Goal: Information Seeking & Learning: Learn about a topic

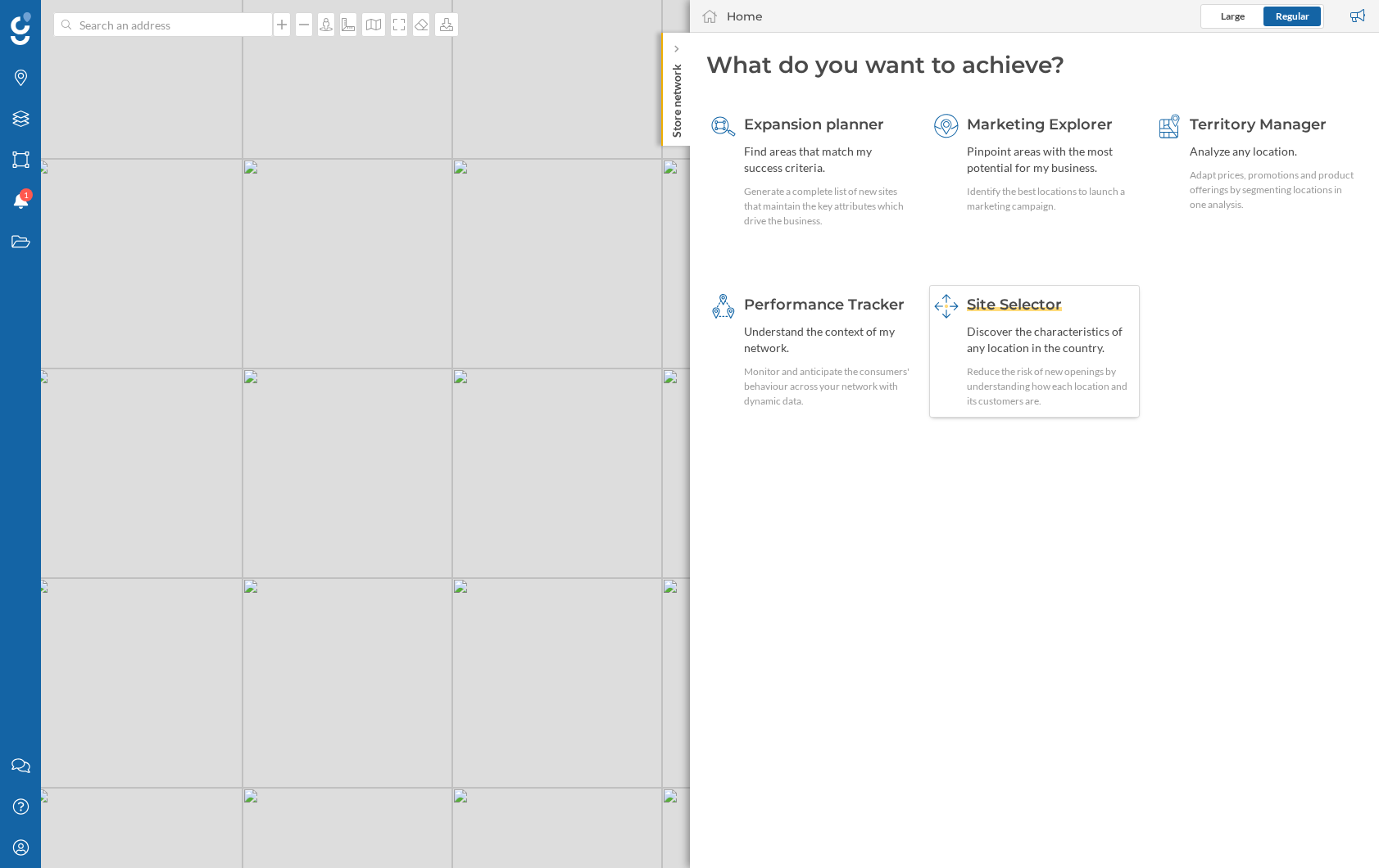
click at [1027, 339] on div "Discover the characteristics of any location in the country." at bounding box center [1051, 339] width 168 height 32
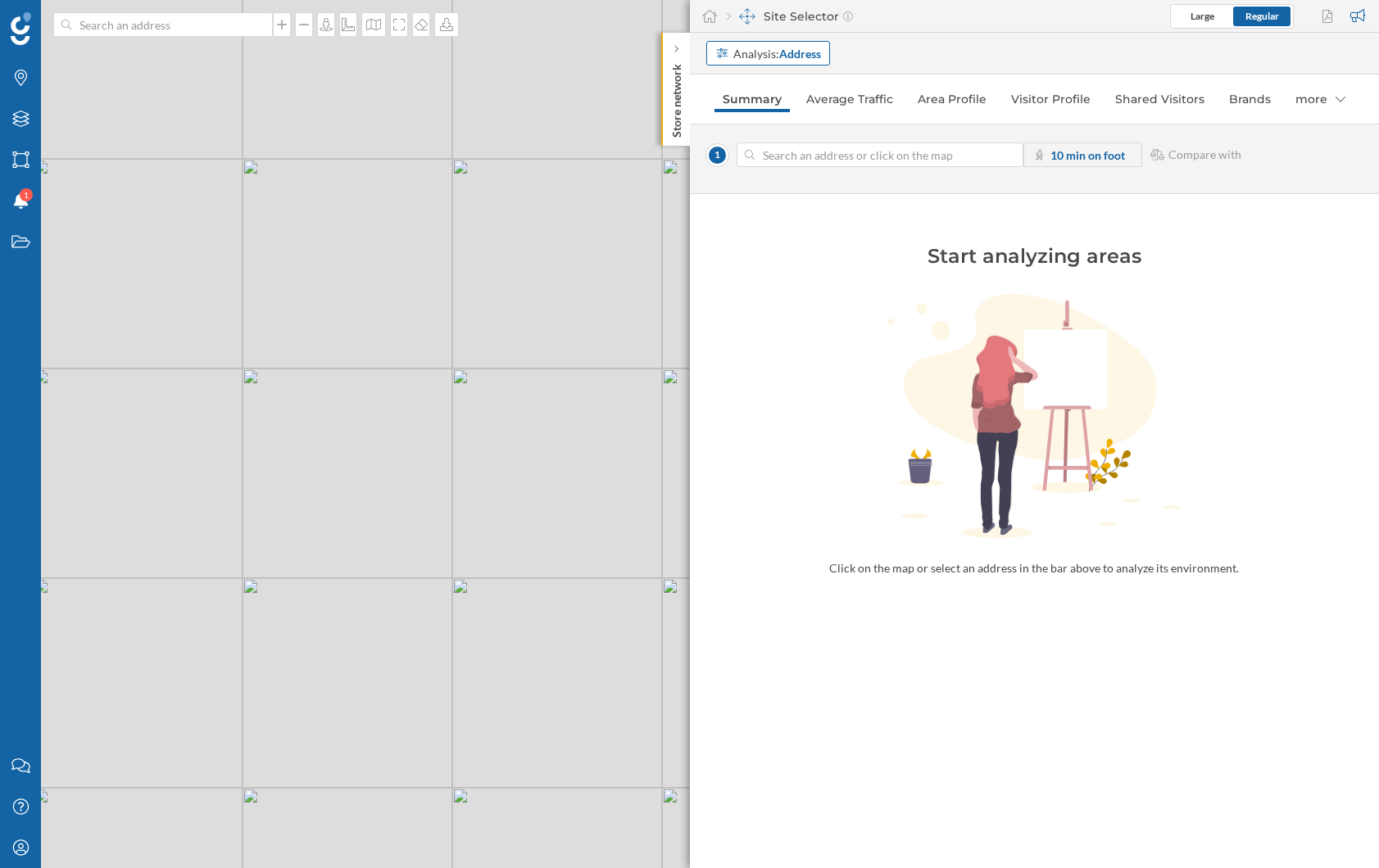
click at [798, 39] on div "Analysis: Address" at bounding box center [1034, 53] width 690 height 42
click at [797, 50] on strong "Address" at bounding box center [800, 53] width 42 height 14
click at [780, 109] on div "Commercial area" at bounding box center [759, 116] width 87 height 14
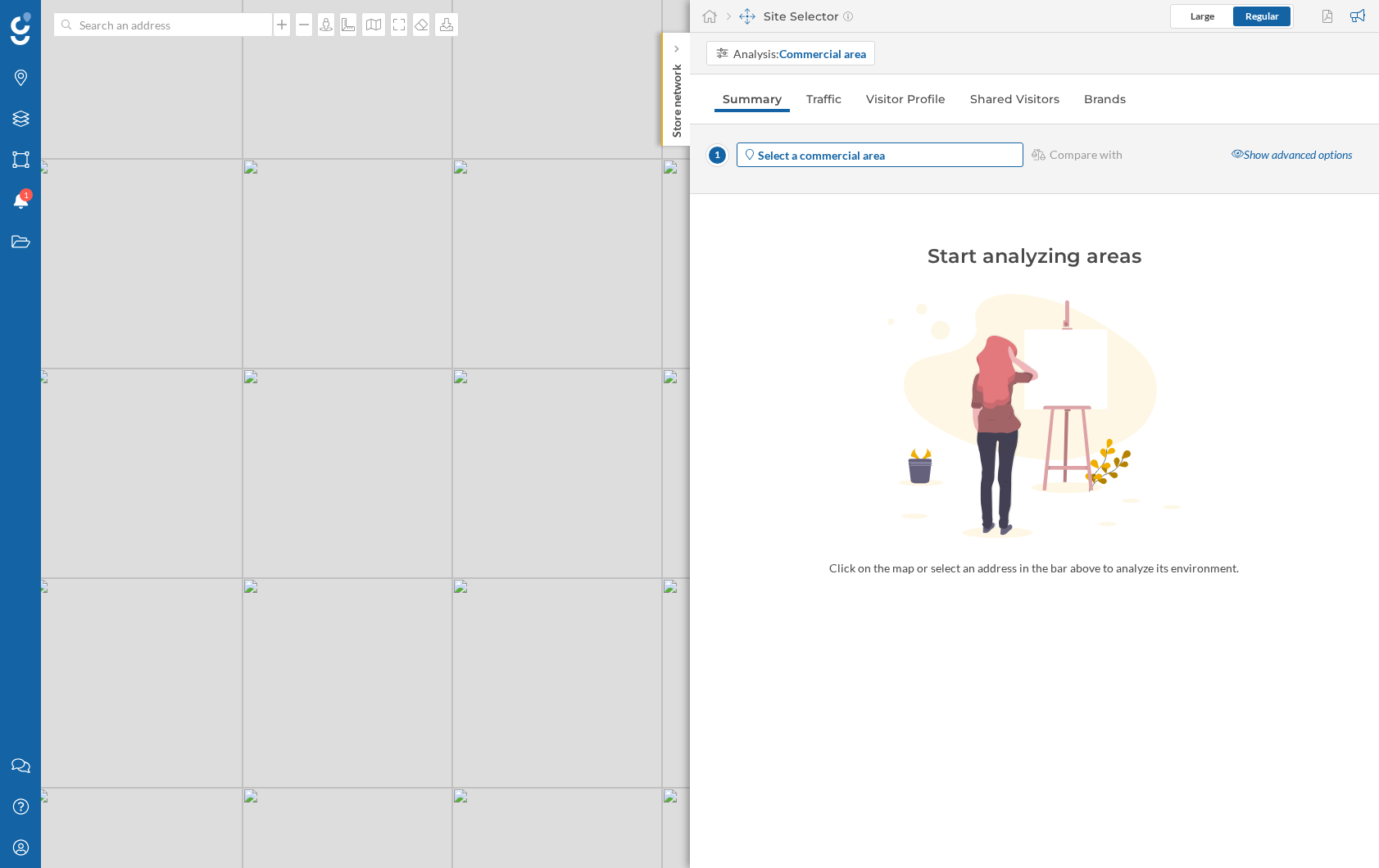
click at [838, 157] on strong "Select a commercial area" at bounding box center [822, 155] width 127 height 14
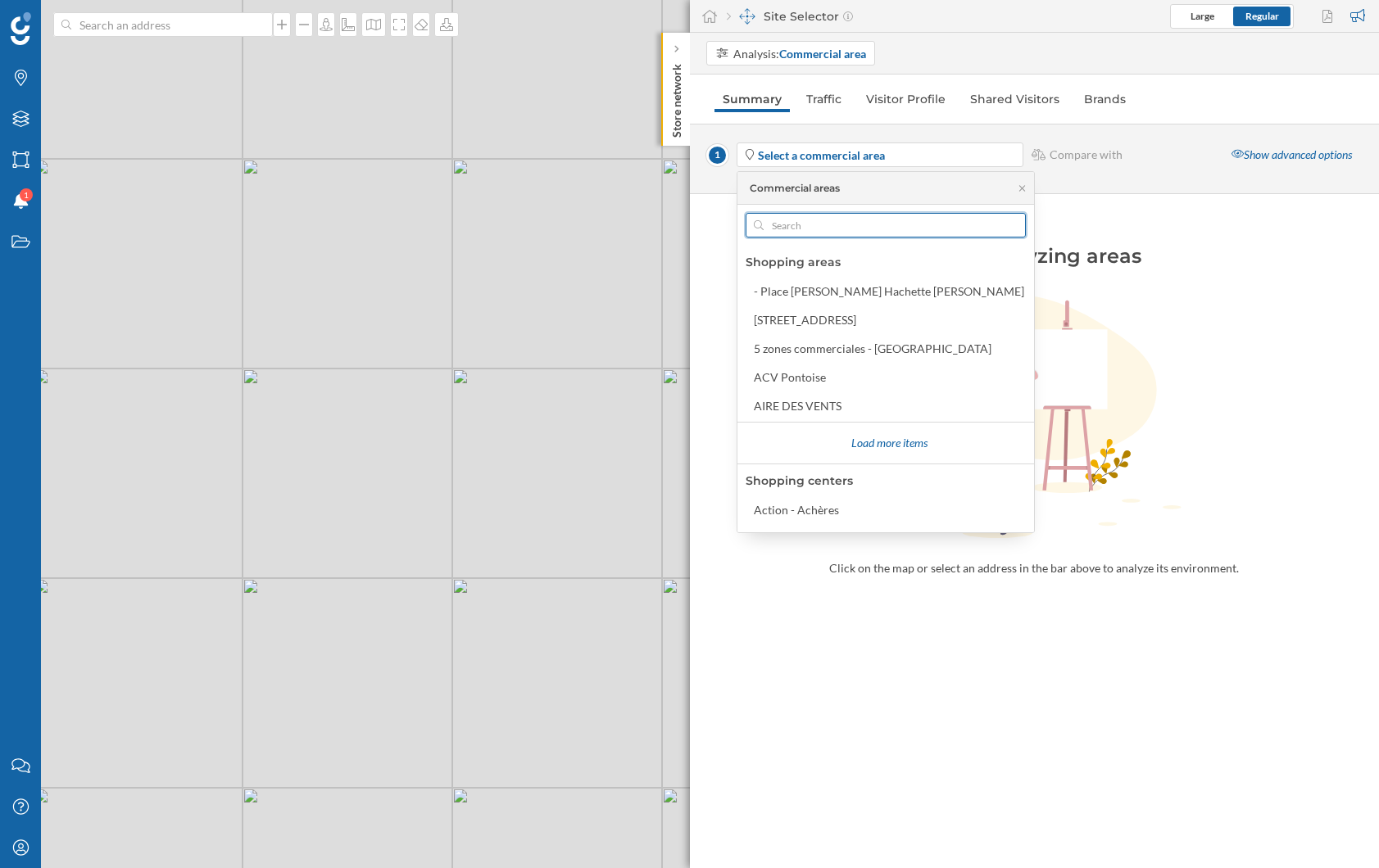
click at [795, 234] on input "text" at bounding box center [885, 225] width 244 height 25
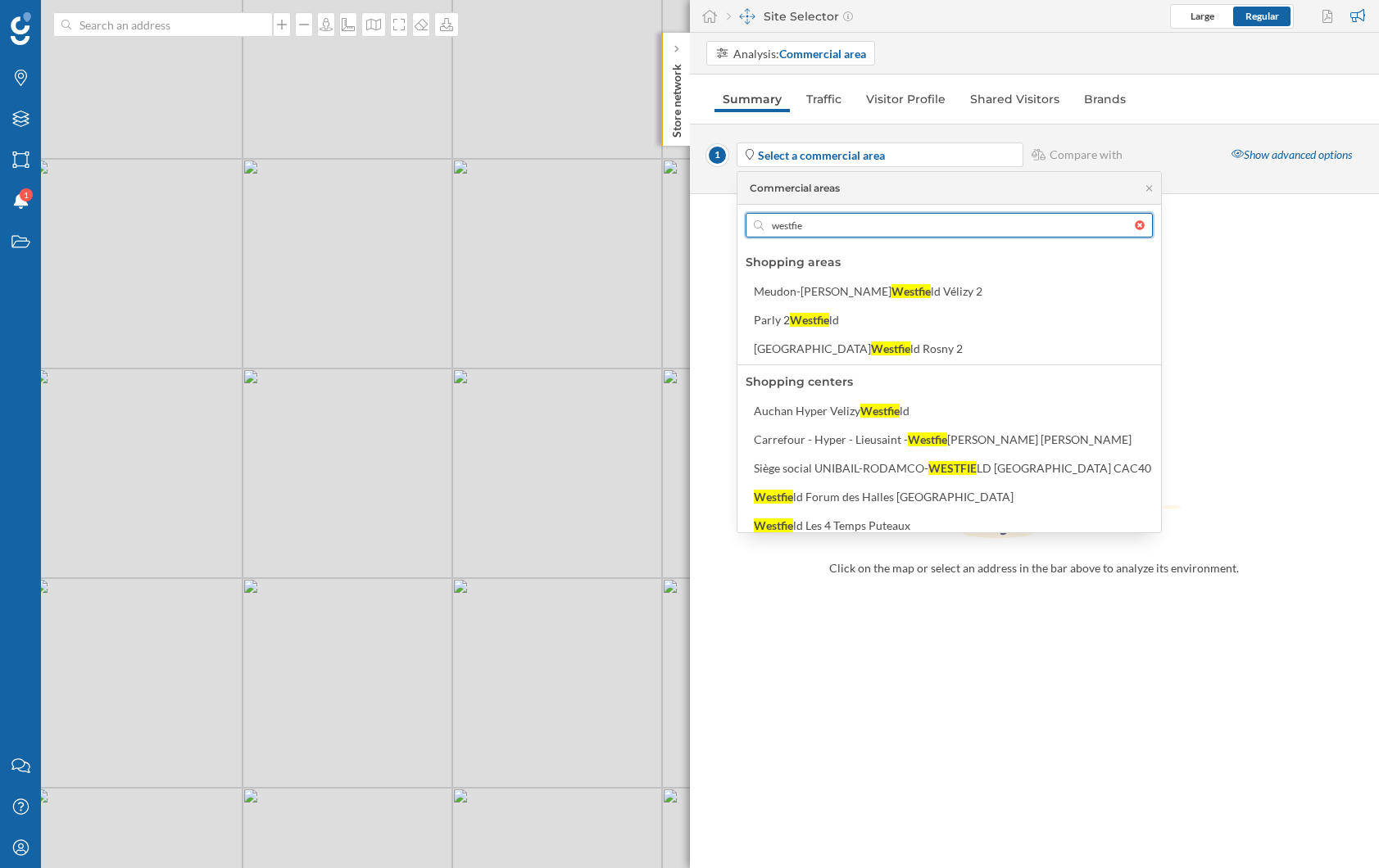
type input "westfie"
click at [864, 311] on div "Parly 2 Westfie ld" at bounding box center [953, 319] width 398 height 17
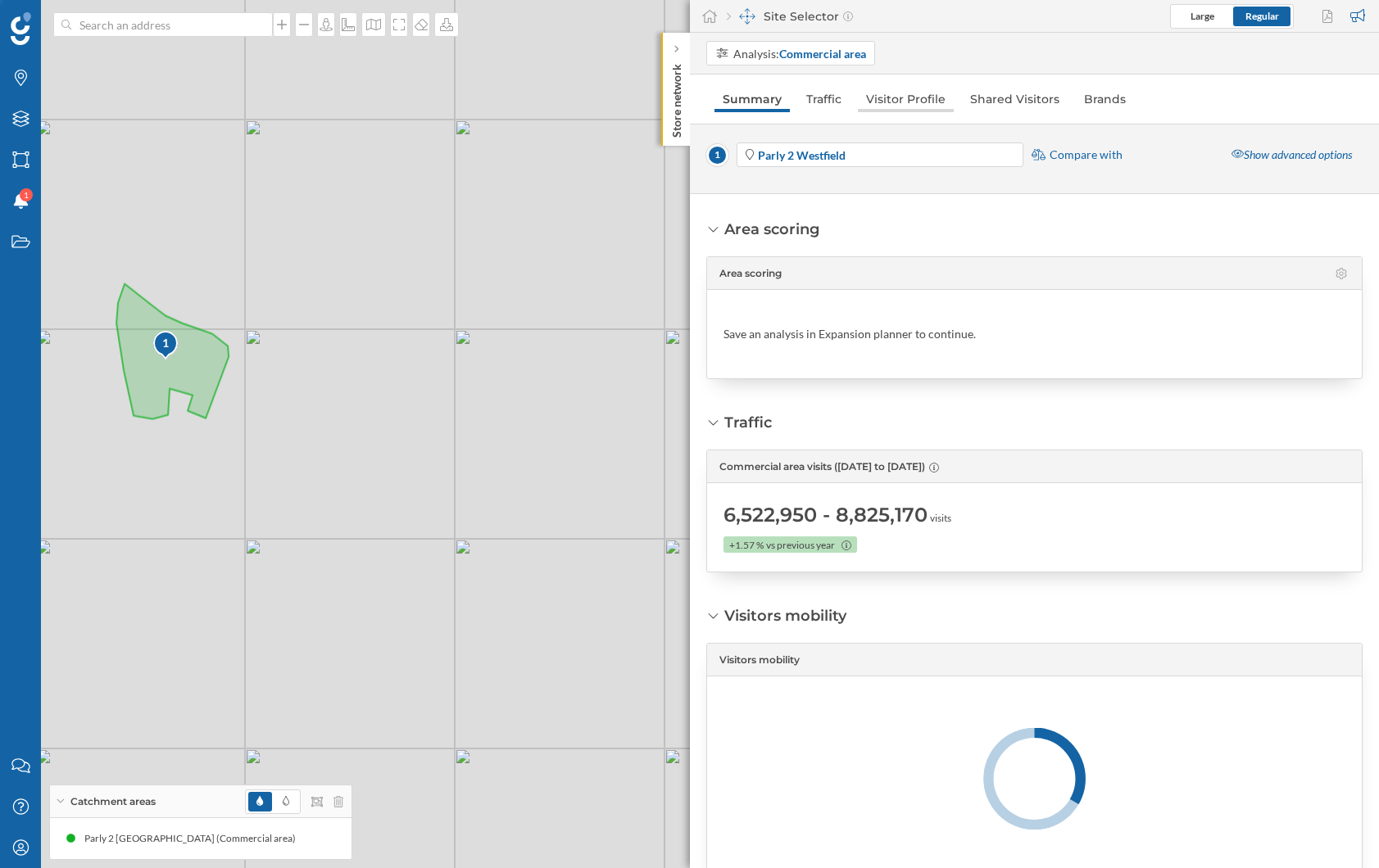
drag, startPoint x: 1019, startPoint y: 97, endPoint x: 911, endPoint y: 94, distance: 108.0
click at [1019, 97] on link "Shared Visitors" at bounding box center [1014, 99] width 106 height 27
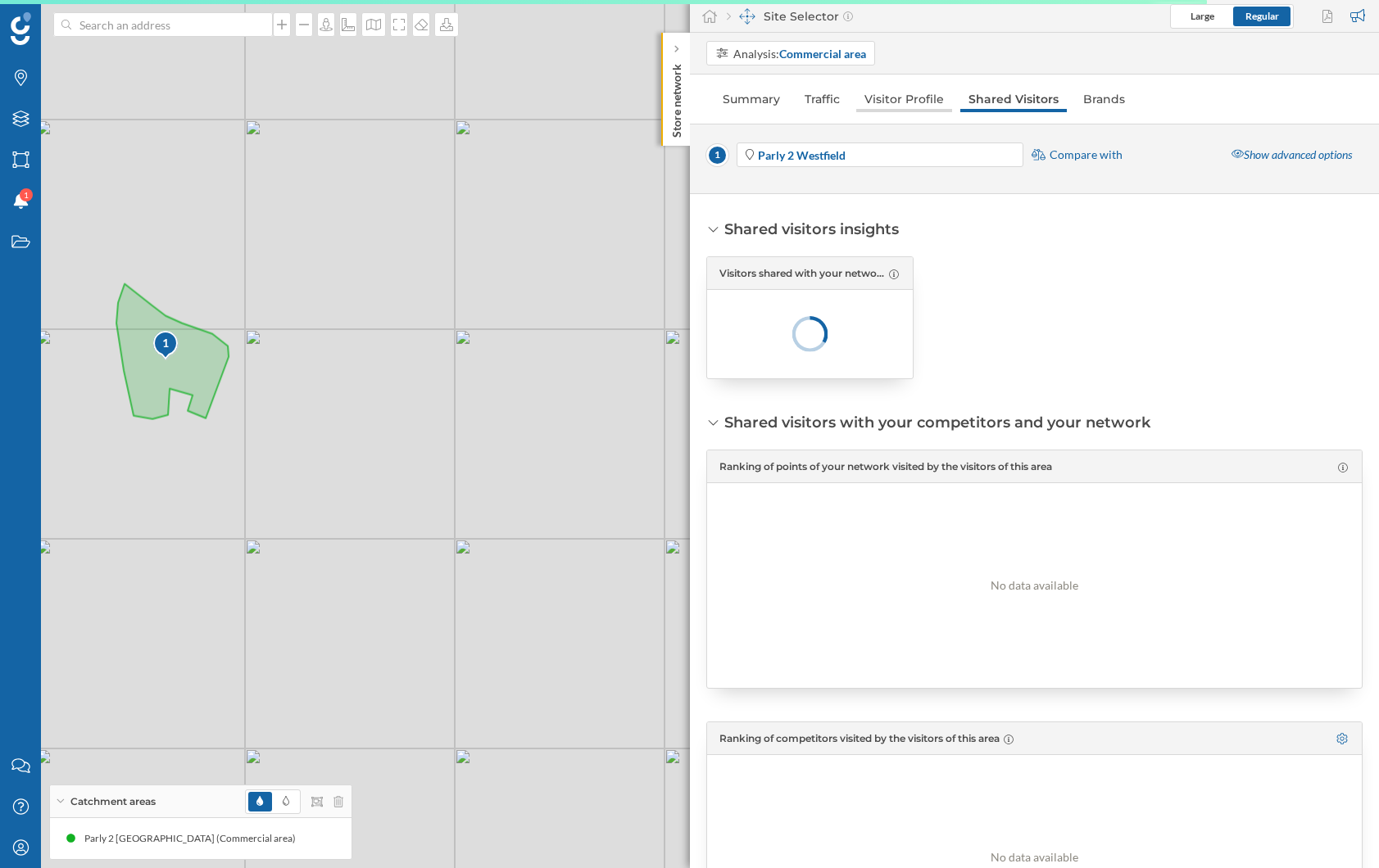
click at [911, 94] on link "Visitor Profile" at bounding box center [903, 99] width 96 height 27
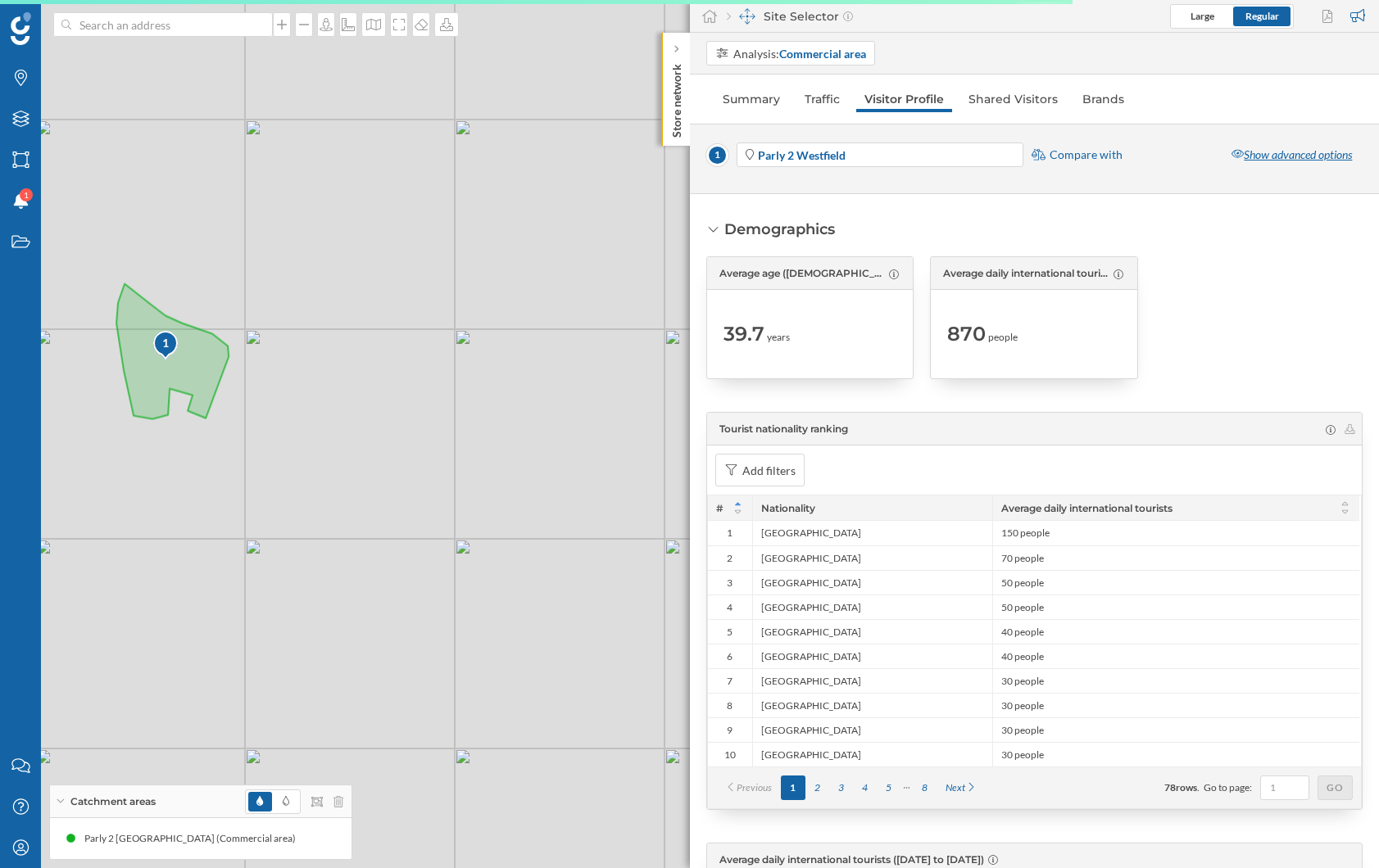
click at [1268, 164] on div "Show advanced options" at bounding box center [1292, 155] width 142 height 25
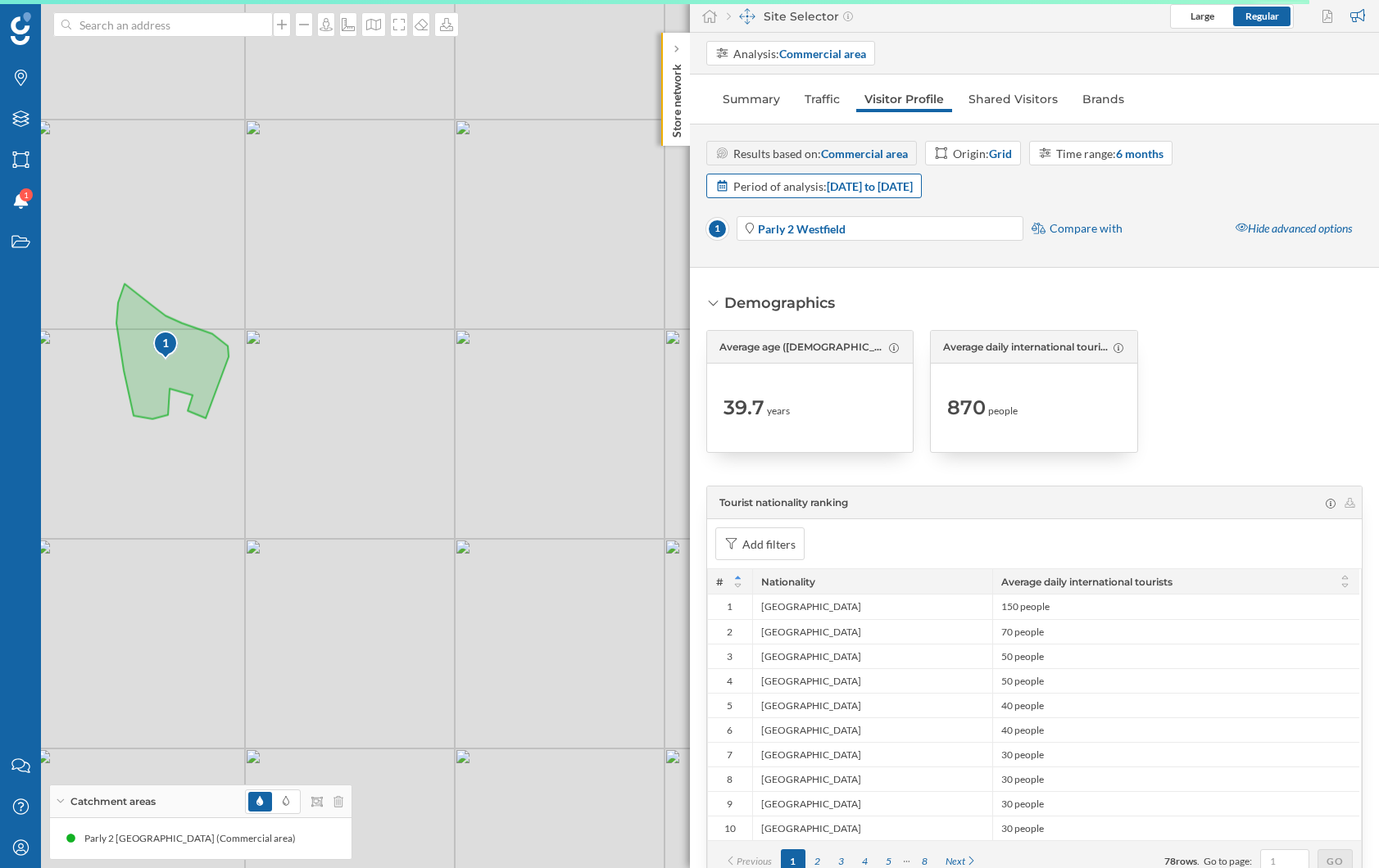
click at [918, 194] on div "Period of analysis: [DATE] to [DATE]" at bounding box center [814, 186] width 216 height 25
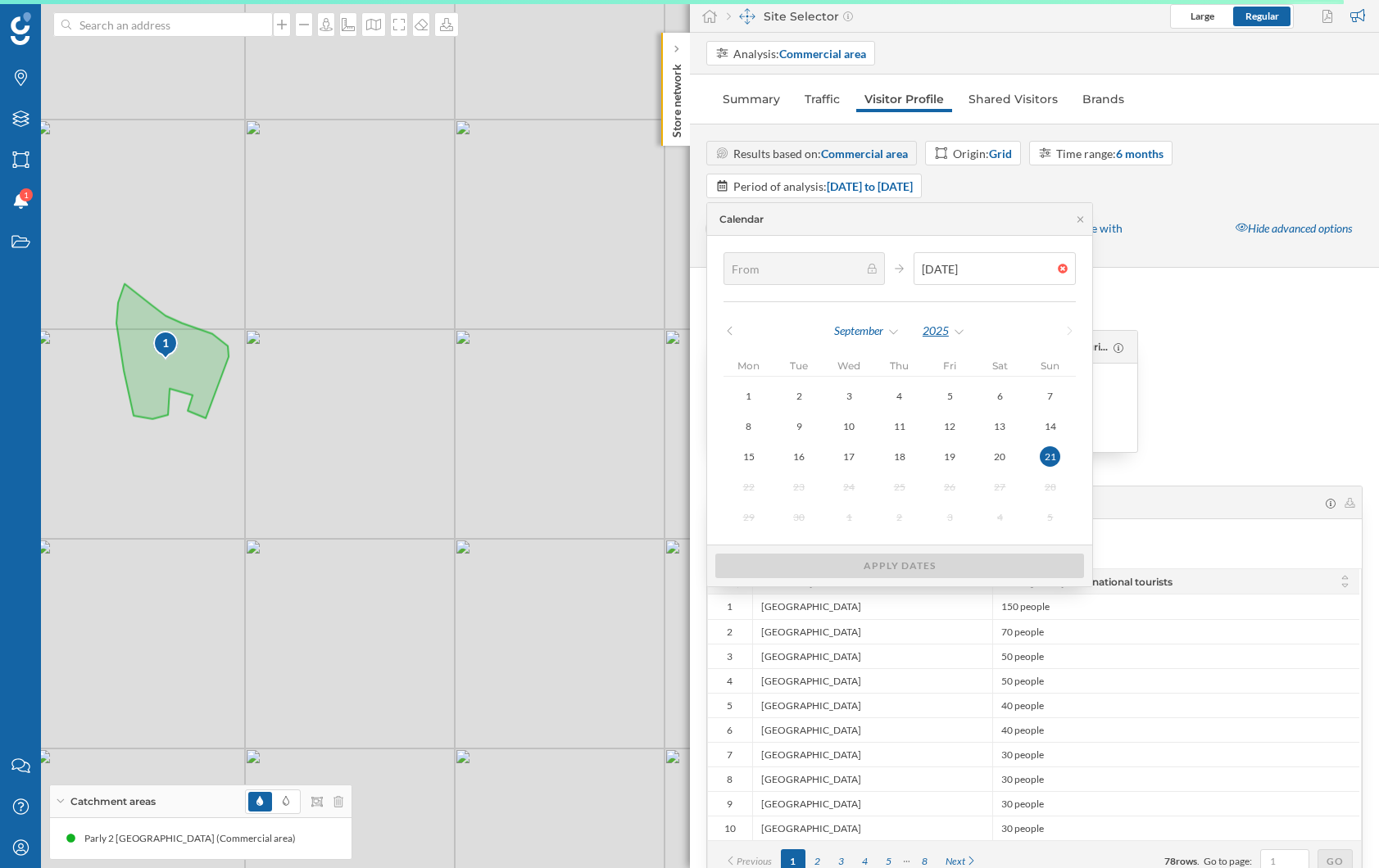
click at [941, 337] on div "2025" at bounding box center [943, 331] width 45 height 25
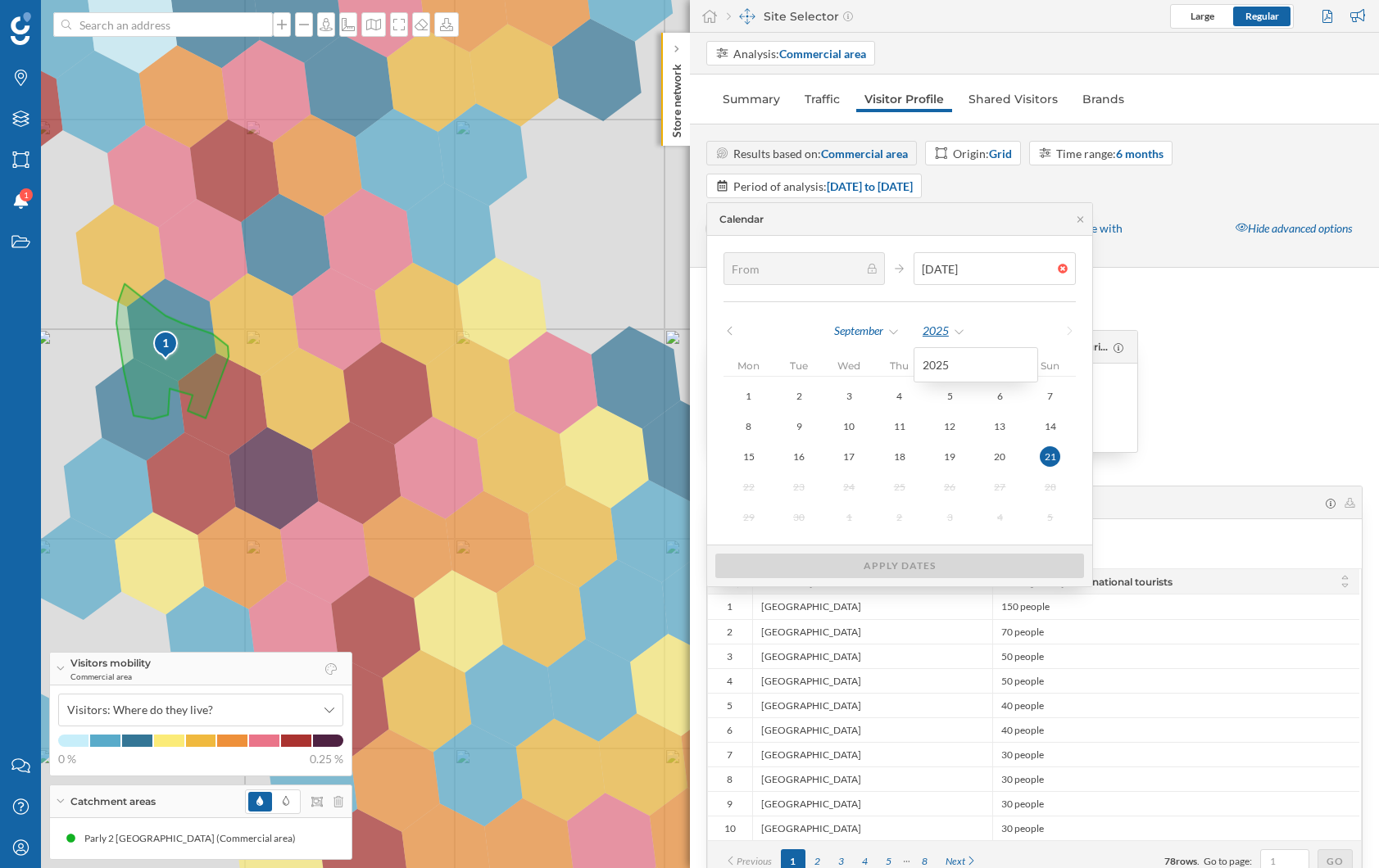
click at [940, 337] on div "2025" at bounding box center [943, 331] width 45 height 25
click at [861, 322] on div "September" at bounding box center [866, 331] width 68 height 25
click at [923, 328] on div "2025" at bounding box center [943, 331] width 45 height 25
click at [1267, 335] on div at bounding box center [1258, 391] width 208 height 123
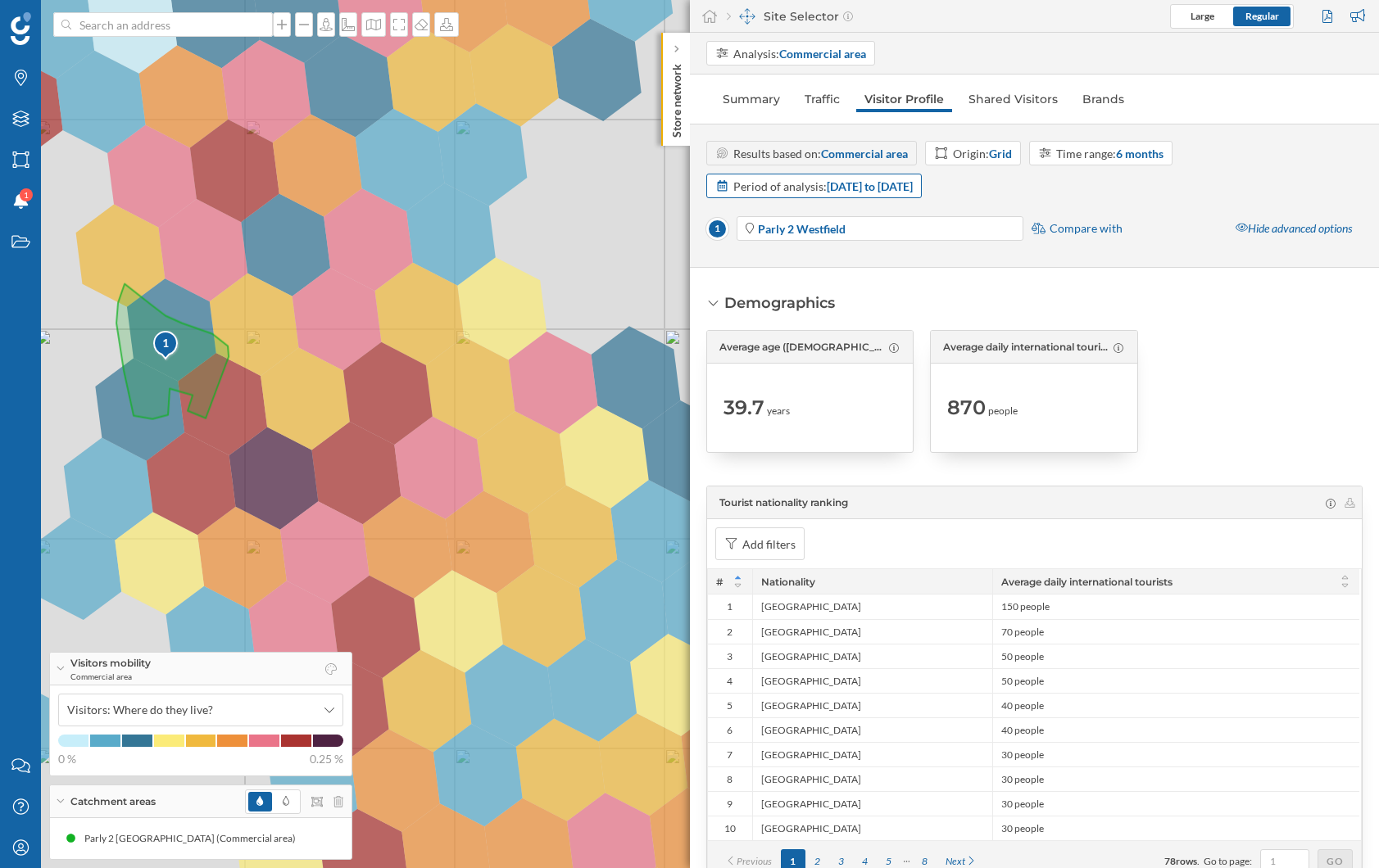
click at [913, 181] on strong "[DATE] to [DATE]" at bounding box center [869, 186] width 86 height 14
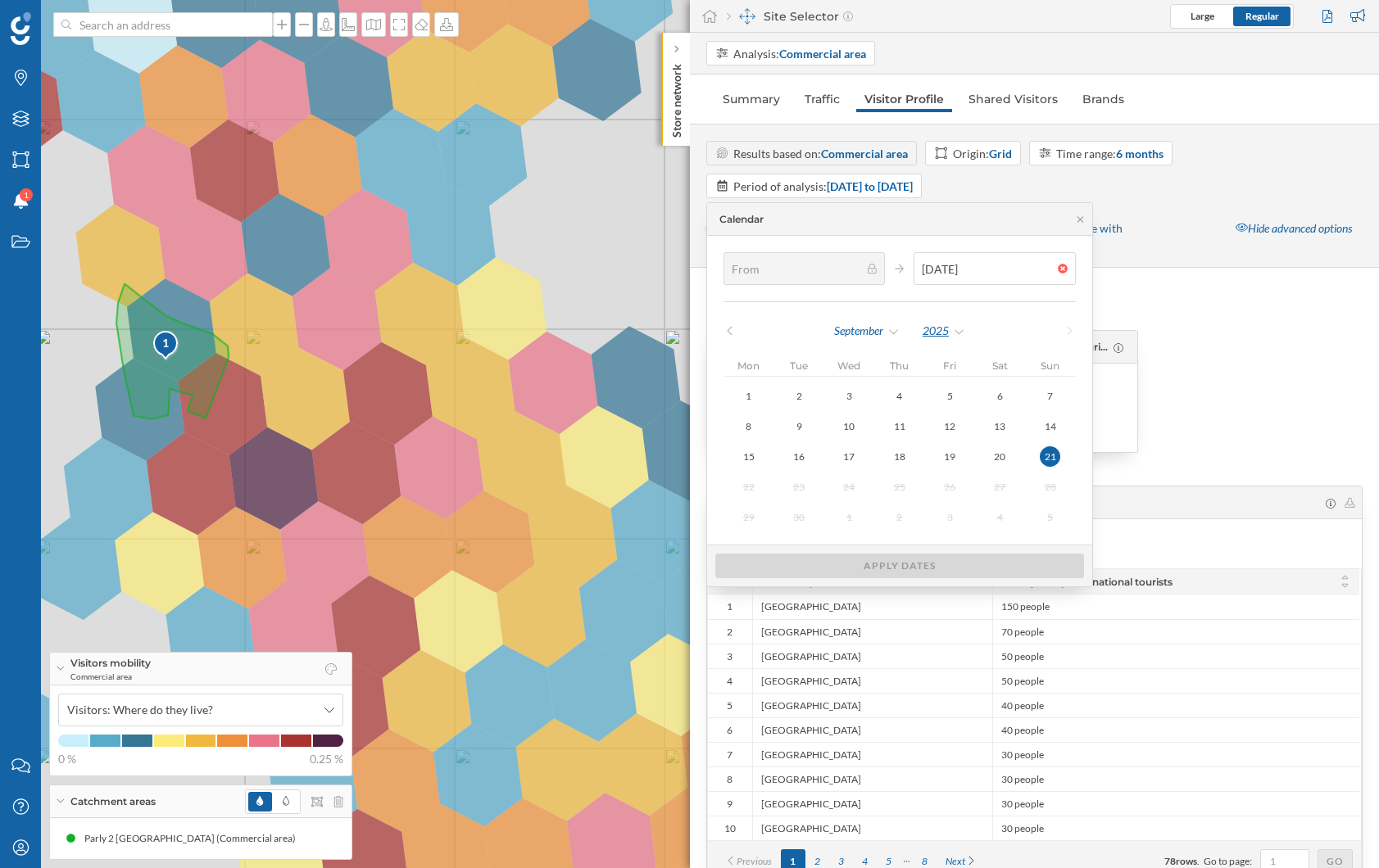
drag, startPoint x: 930, startPoint y: 341, endPoint x: 936, endPoint y: 334, distance: 9.2
click at [932, 339] on div "2025" at bounding box center [943, 331] width 45 height 25
drag, startPoint x: 1193, startPoint y: 310, endPoint x: 1143, endPoint y: 210, distance: 111.8
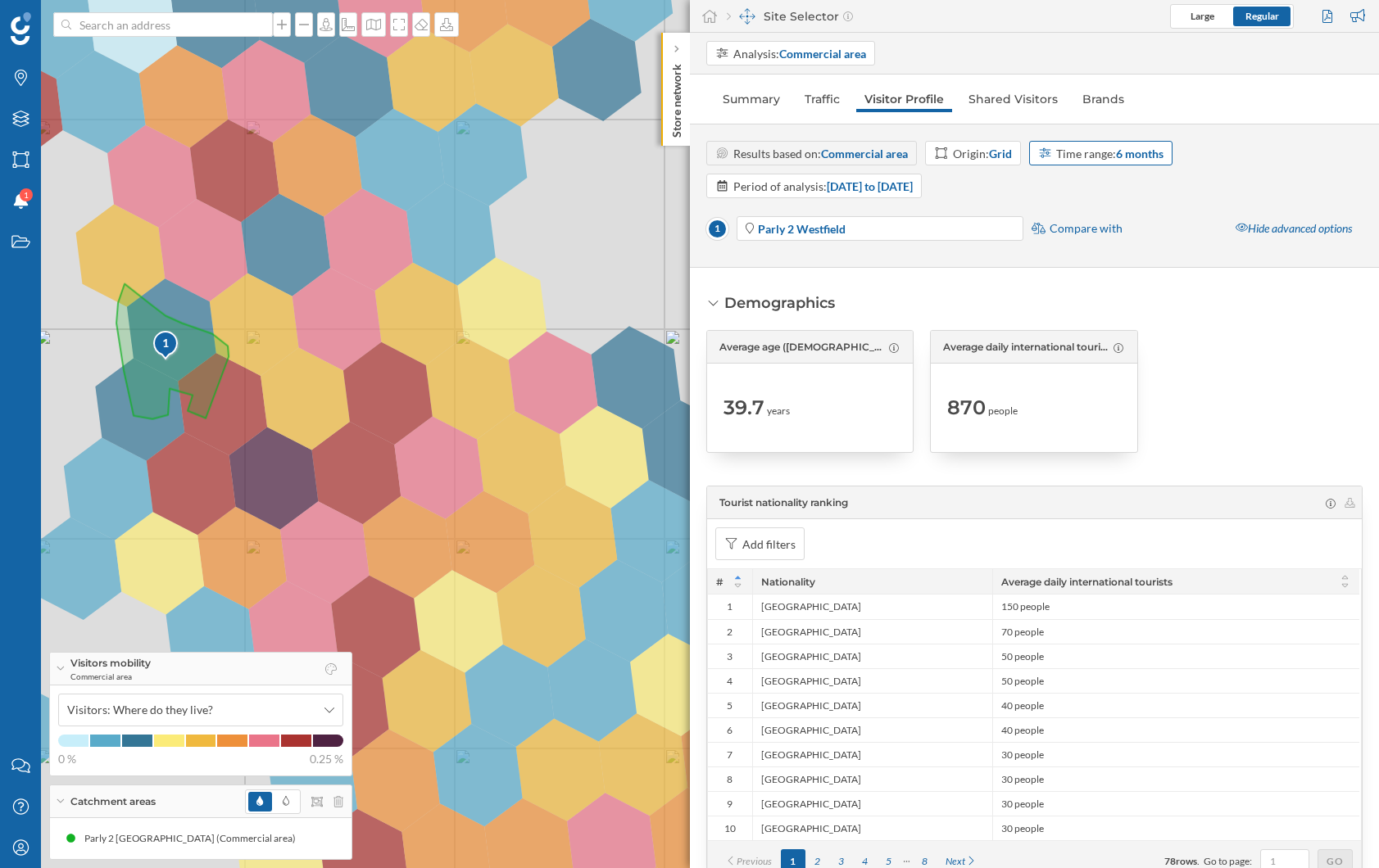
click at [1104, 151] on div "Time range: 6 months" at bounding box center [1110, 153] width 107 height 17
click at [1080, 299] on div "12 months" at bounding box center [1066, 305] width 54 height 14
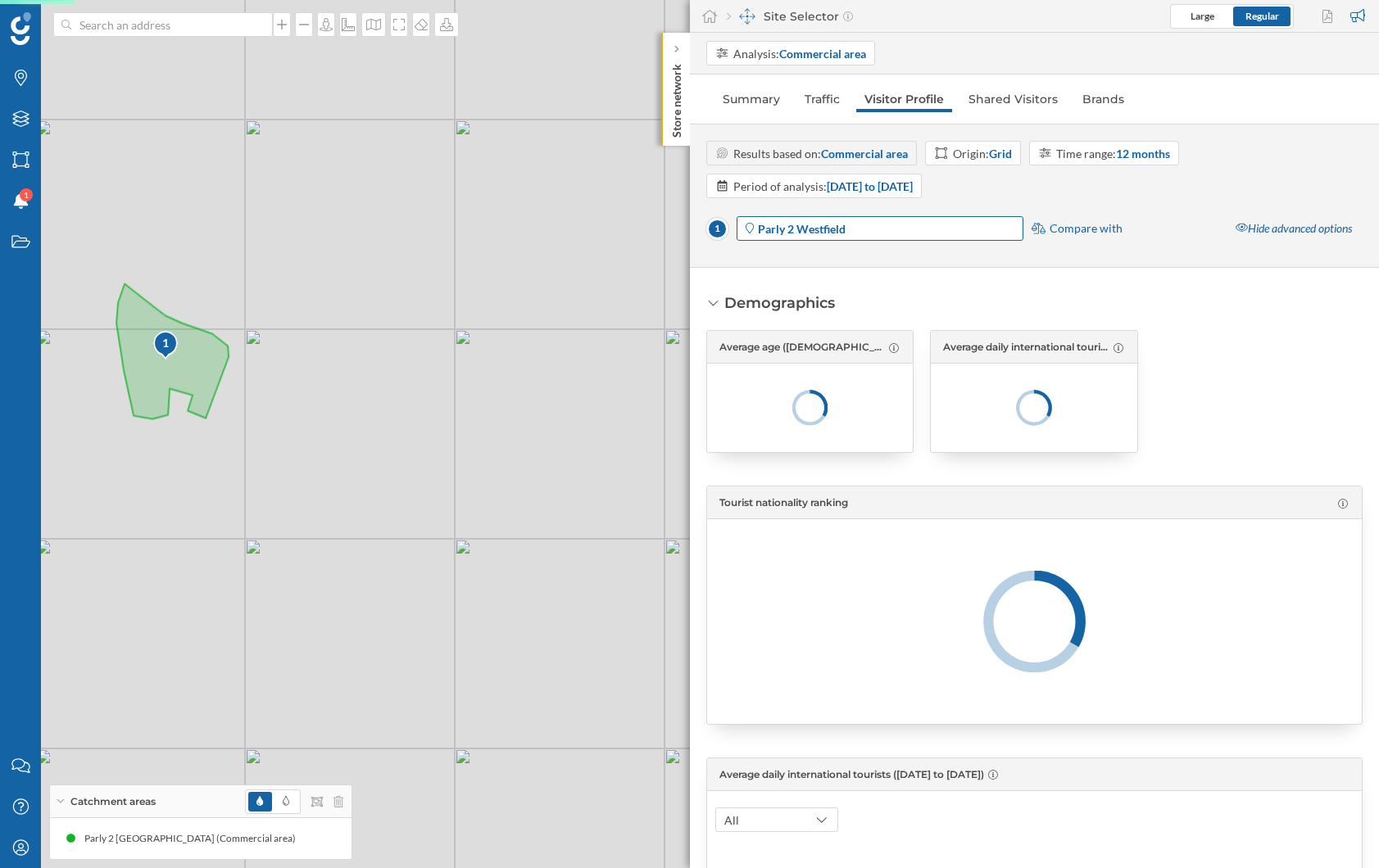
click at [946, 231] on span "Parly 2 Westfield" at bounding box center [889, 229] width 262 height 17
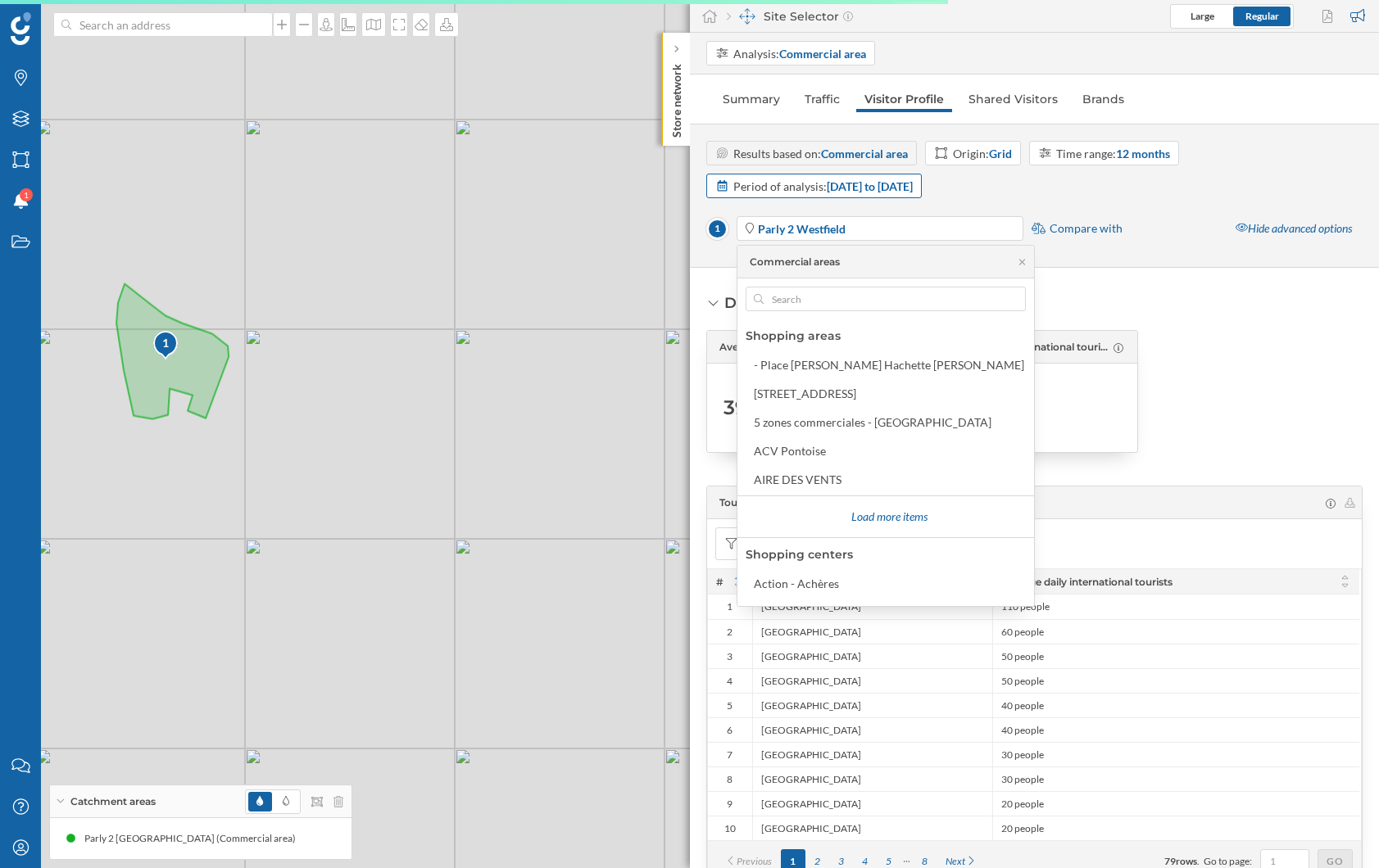
click at [913, 184] on strong "[DATE] to [DATE]" at bounding box center [869, 186] width 86 height 14
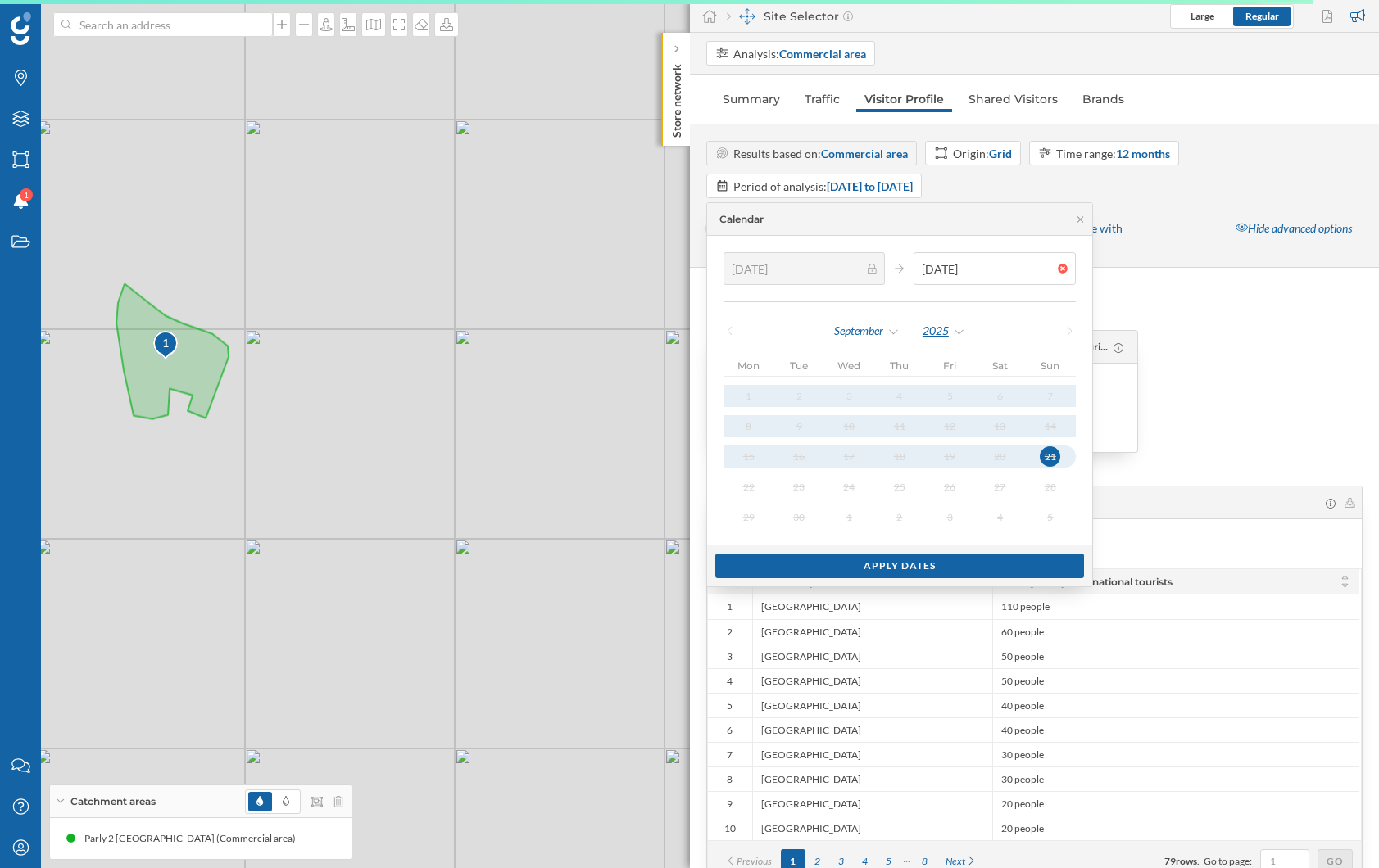
click at [956, 325] on div "2025" at bounding box center [943, 331] width 45 height 25
click at [947, 364] on div "2025" at bounding box center [976, 365] width 107 height 17
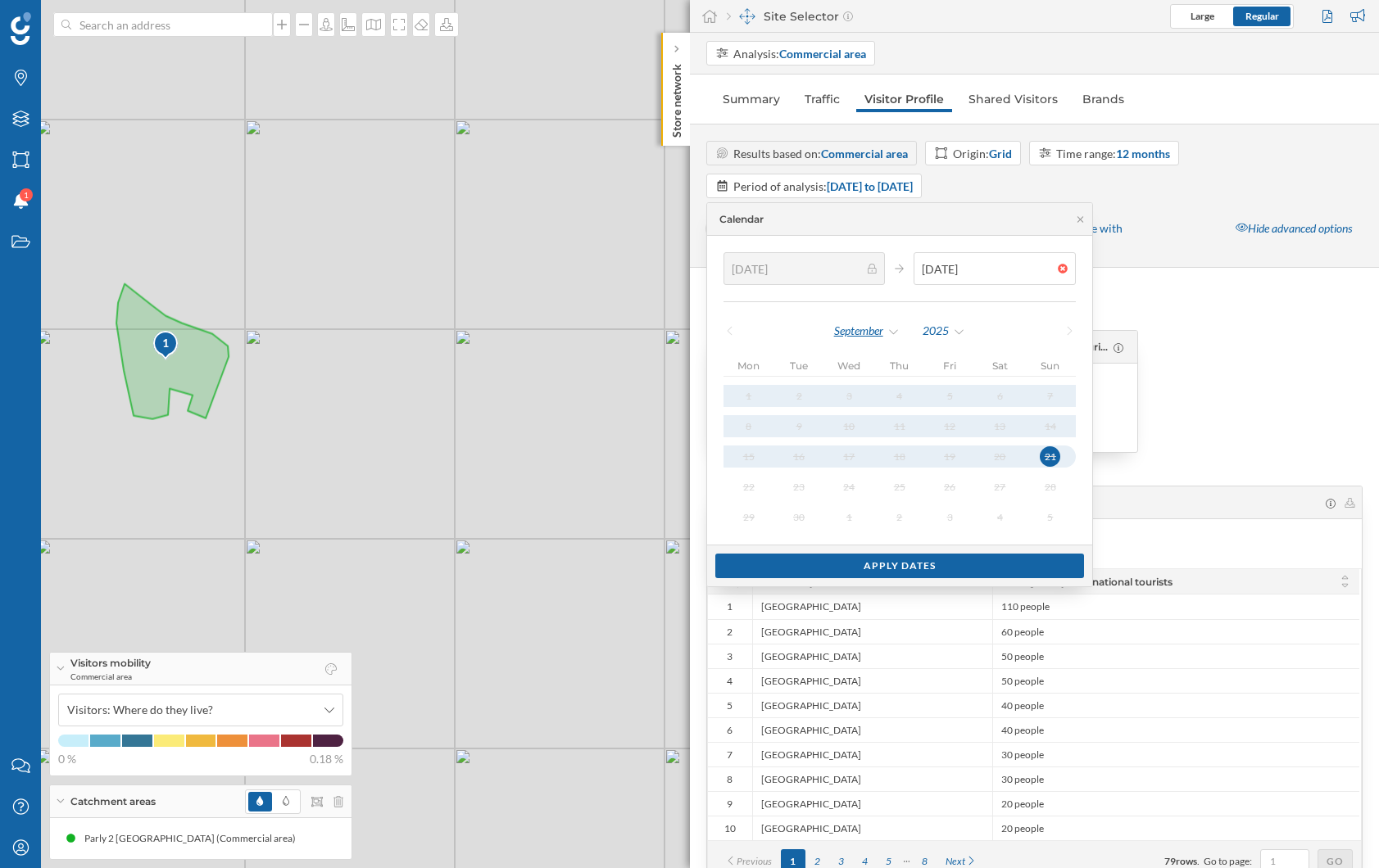
click at [876, 329] on div "September" at bounding box center [866, 331] width 68 height 25
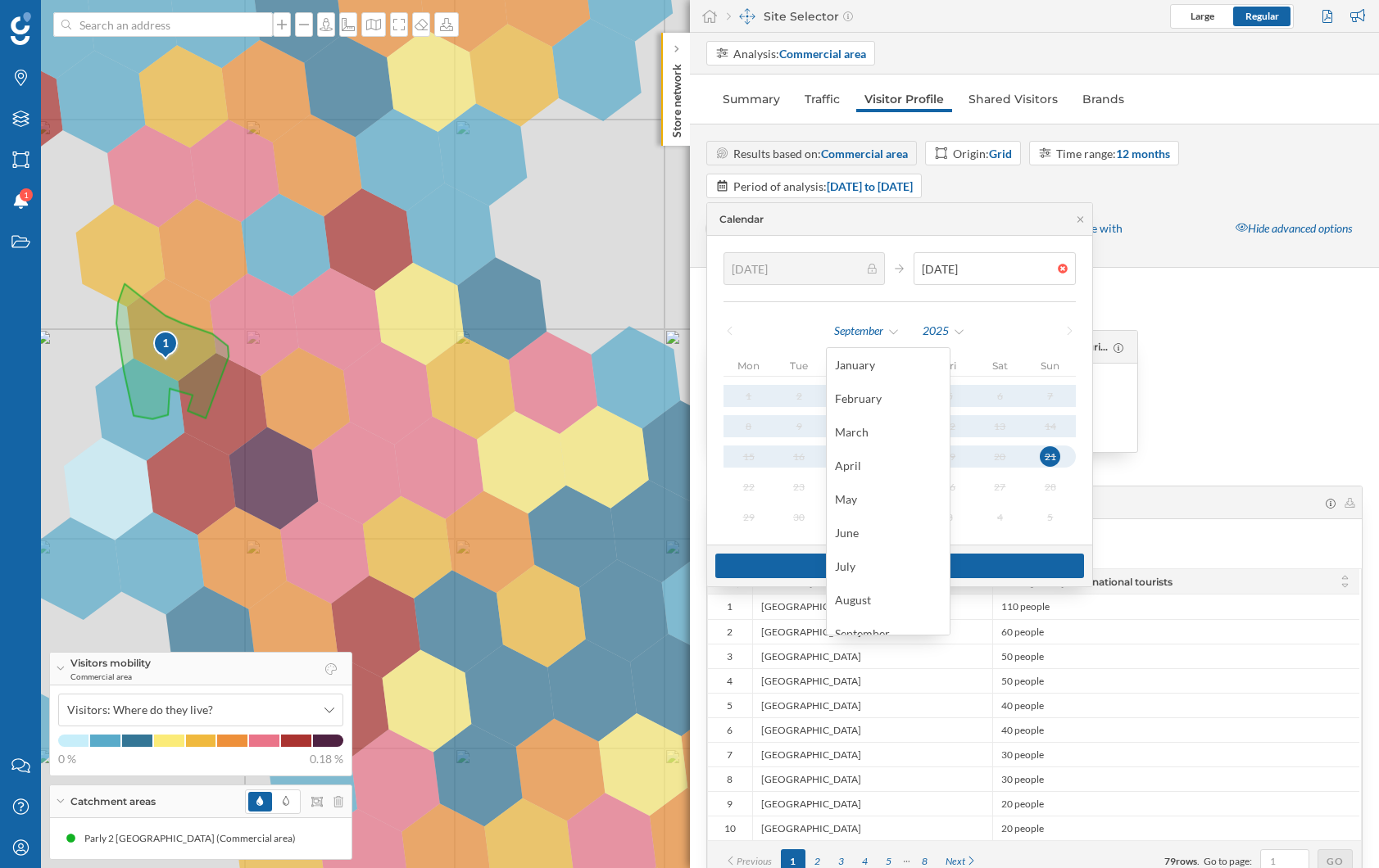
click at [884, 368] on div "January" at bounding box center [888, 365] width 107 height 17
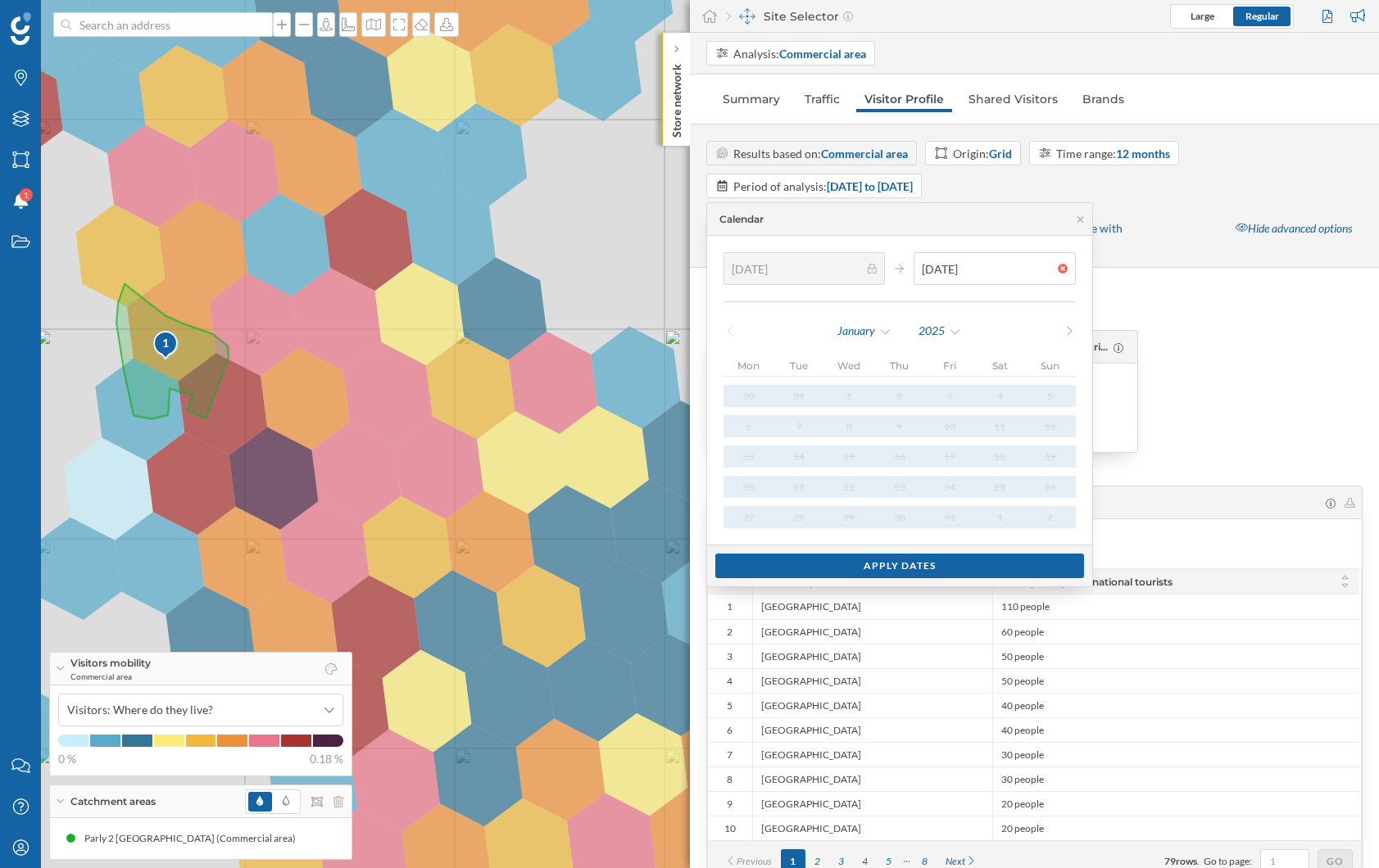
click at [896, 568] on div "Apply dates" at bounding box center [900, 566] width 369 height 25
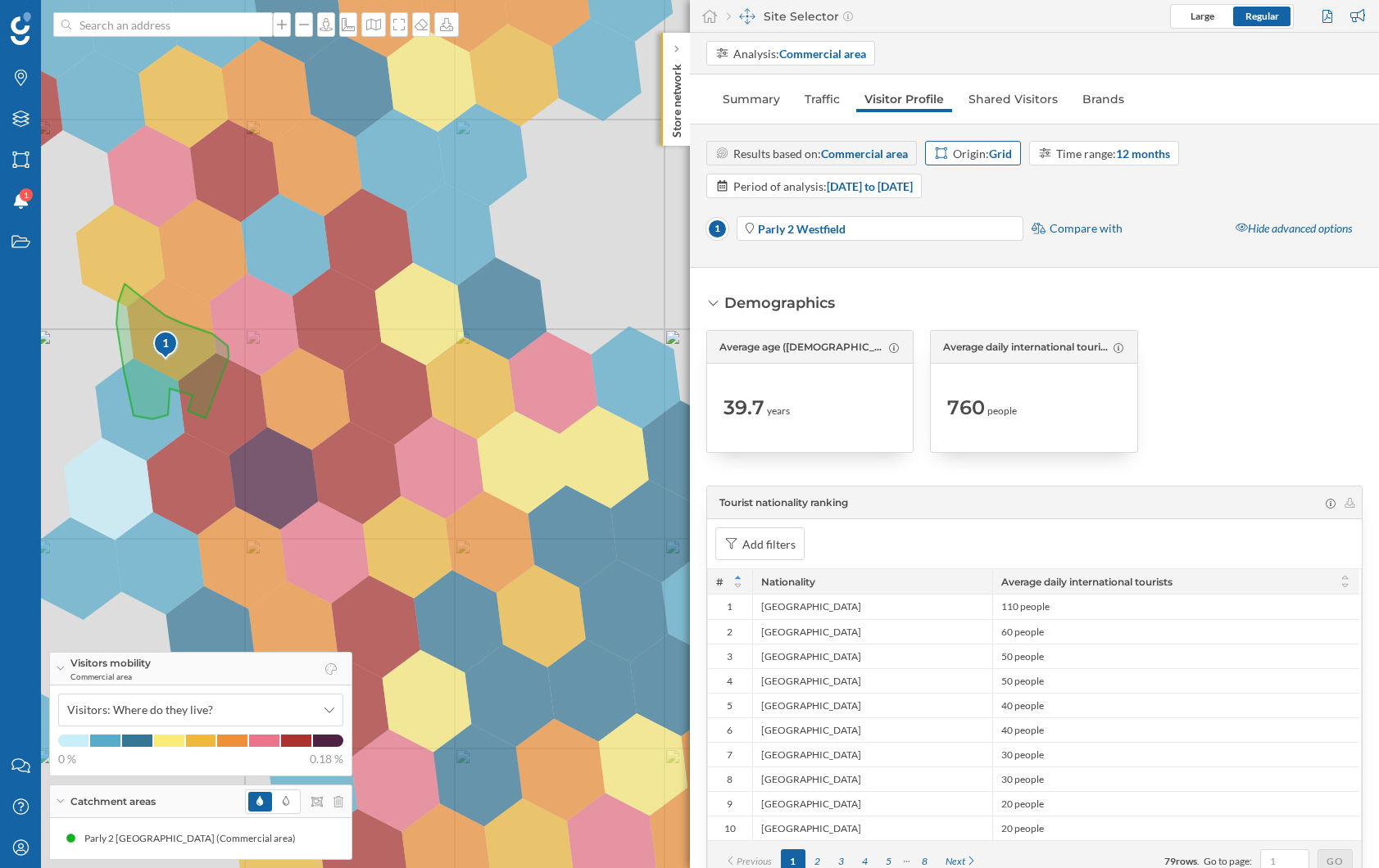
click at [988, 157] on div "Origin: Grid" at bounding box center [982, 153] width 59 height 17
click at [1105, 151] on div "Time range: 12 months" at bounding box center [1114, 153] width 114 height 17
drag, startPoint x: 1058, startPoint y: 275, endPoint x: 1062, endPoint y: 254, distance: 21.4
click at [1058, 275] on div "6 months" at bounding box center [1063, 277] width 48 height 14
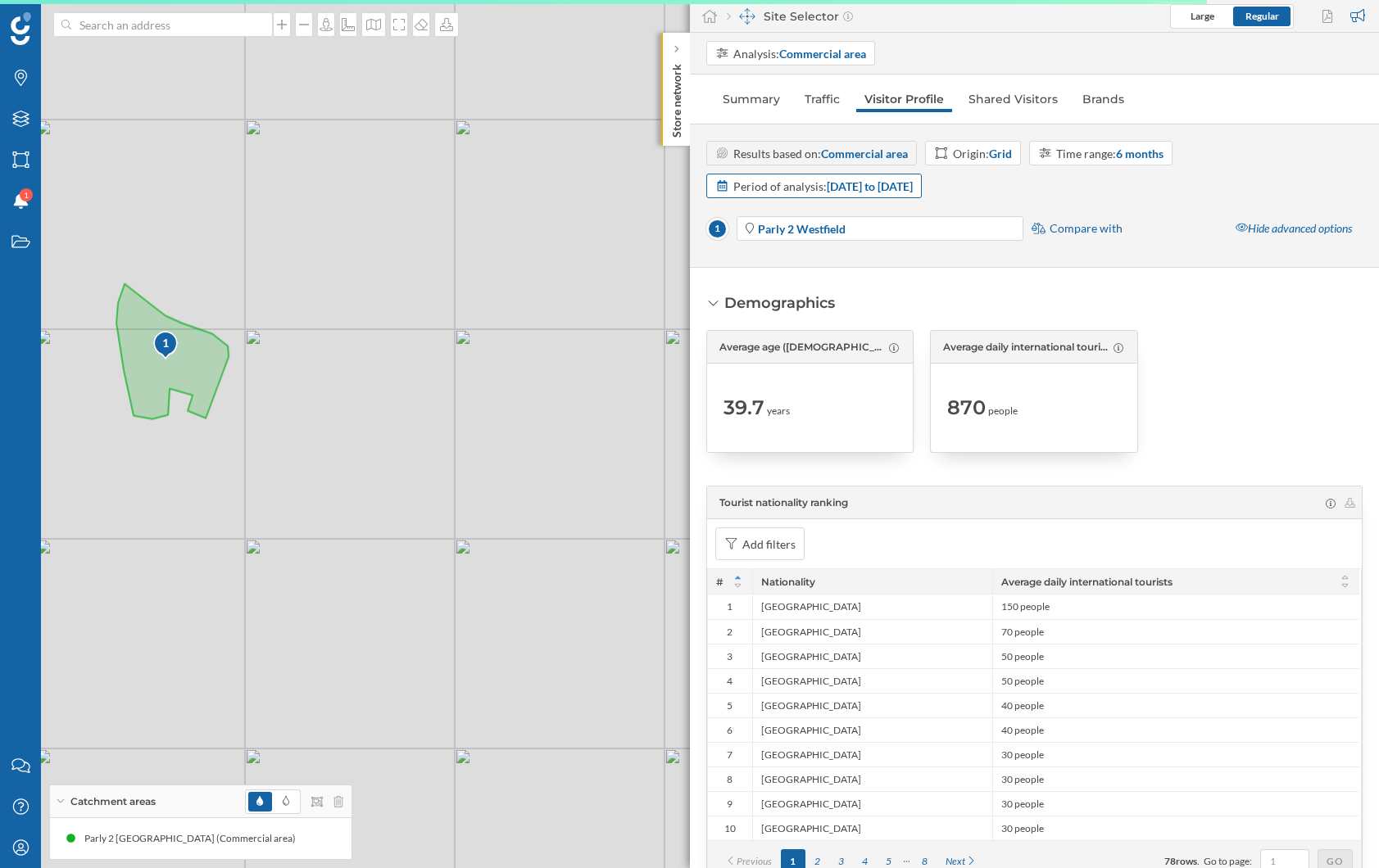
click at [913, 190] on strong "[DATE] to [DATE]" at bounding box center [869, 186] width 86 height 14
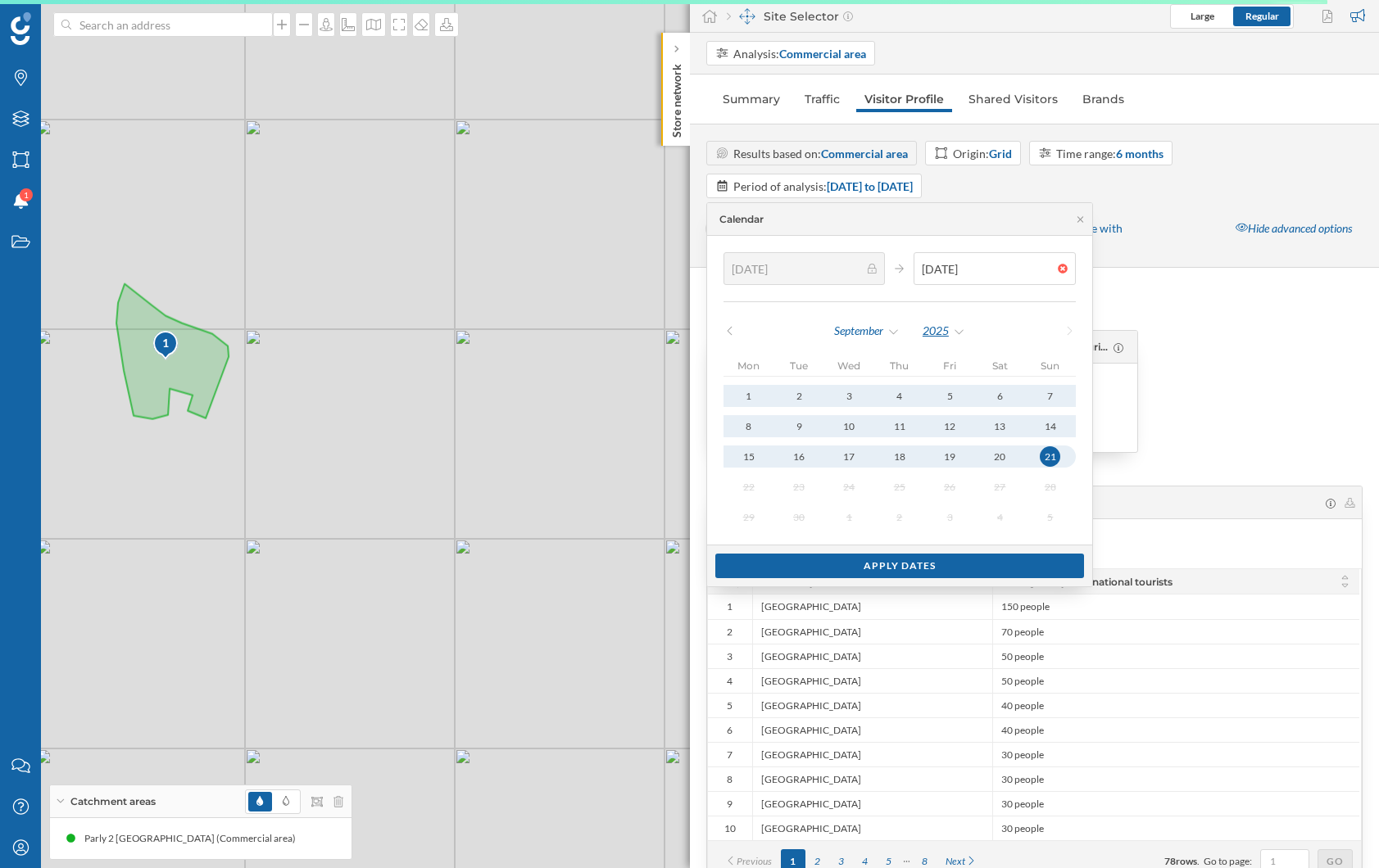
click at [924, 338] on div "2025" at bounding box center [943, 331] width 45 height 25
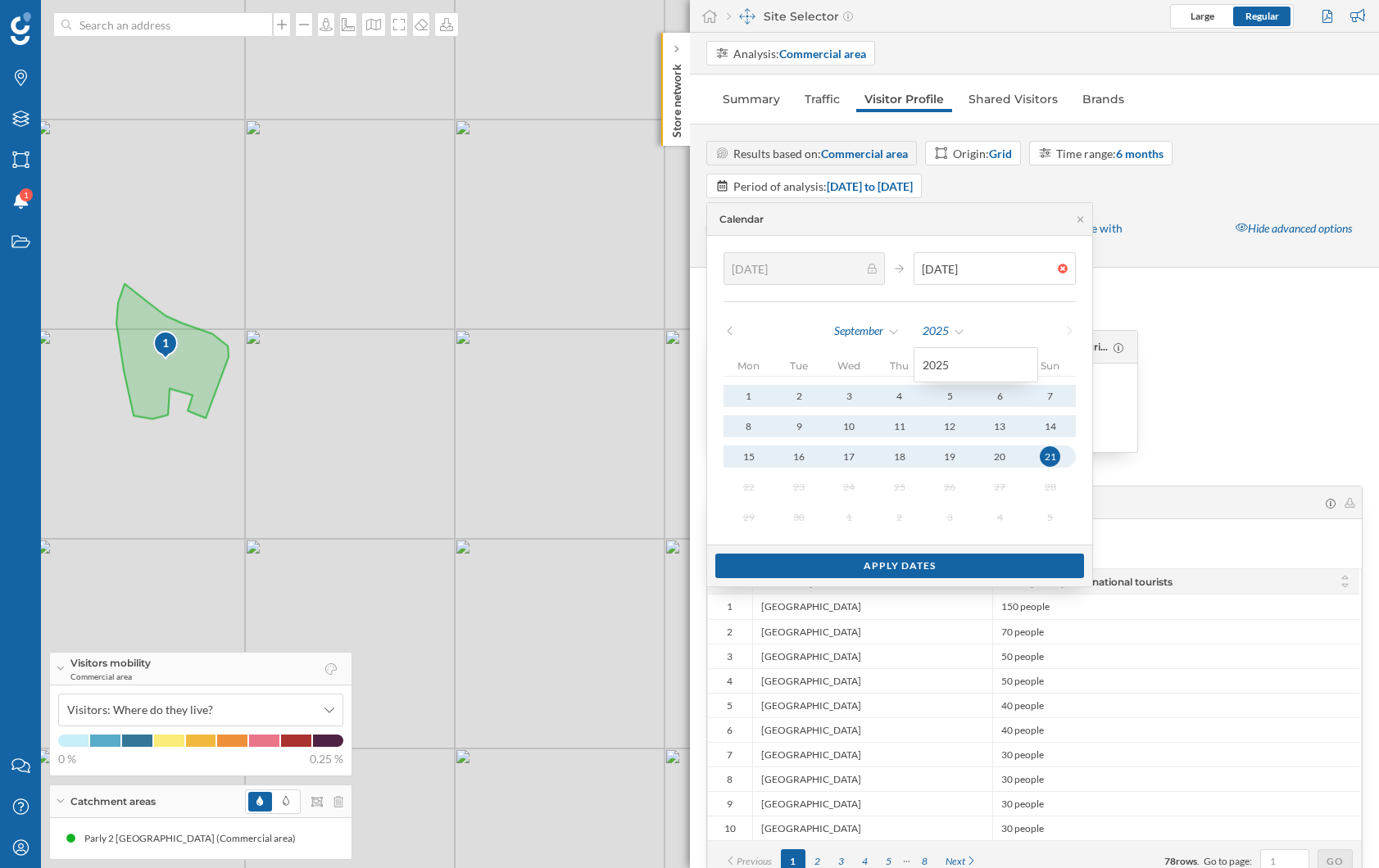
click at [1260, 347] on div at bounding box center [1258, 391] width 208 height 123
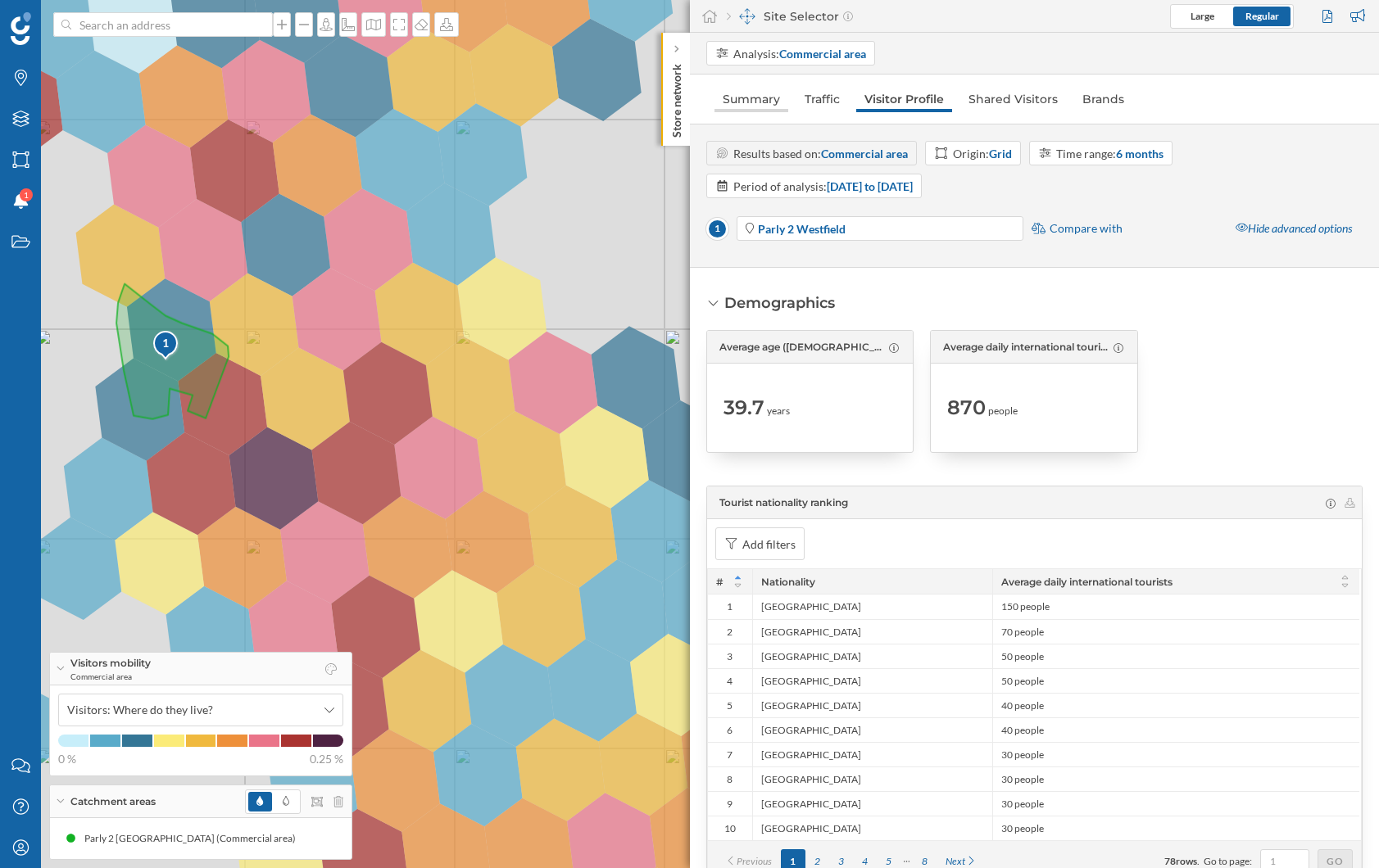
click at [738, 106] on link "Summary" at bounding box center [751, 99] width 74 height 27
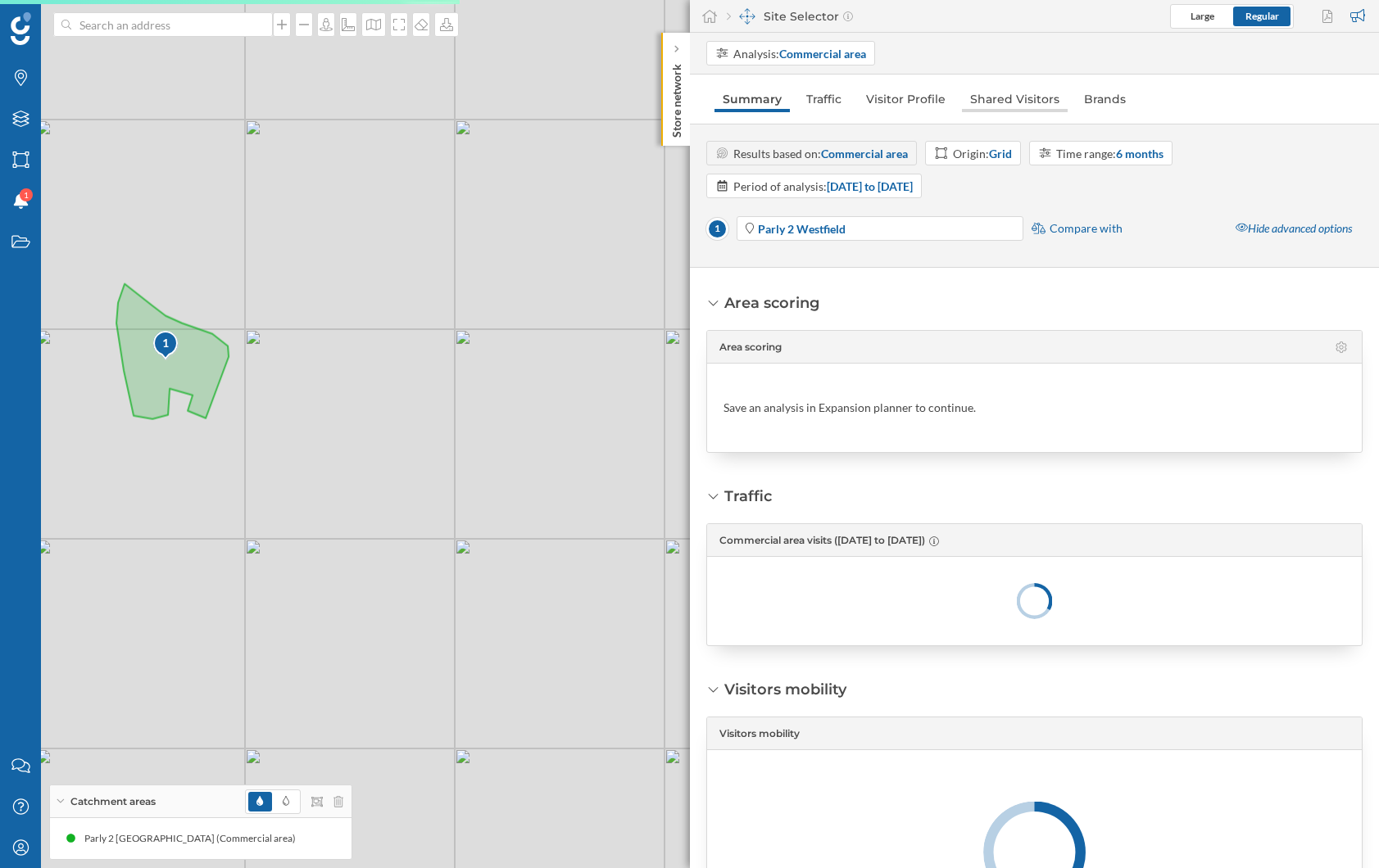
click at [995, 100] on link "Shared Visitors" at bounding box center [1014, 99] width 106 height 27
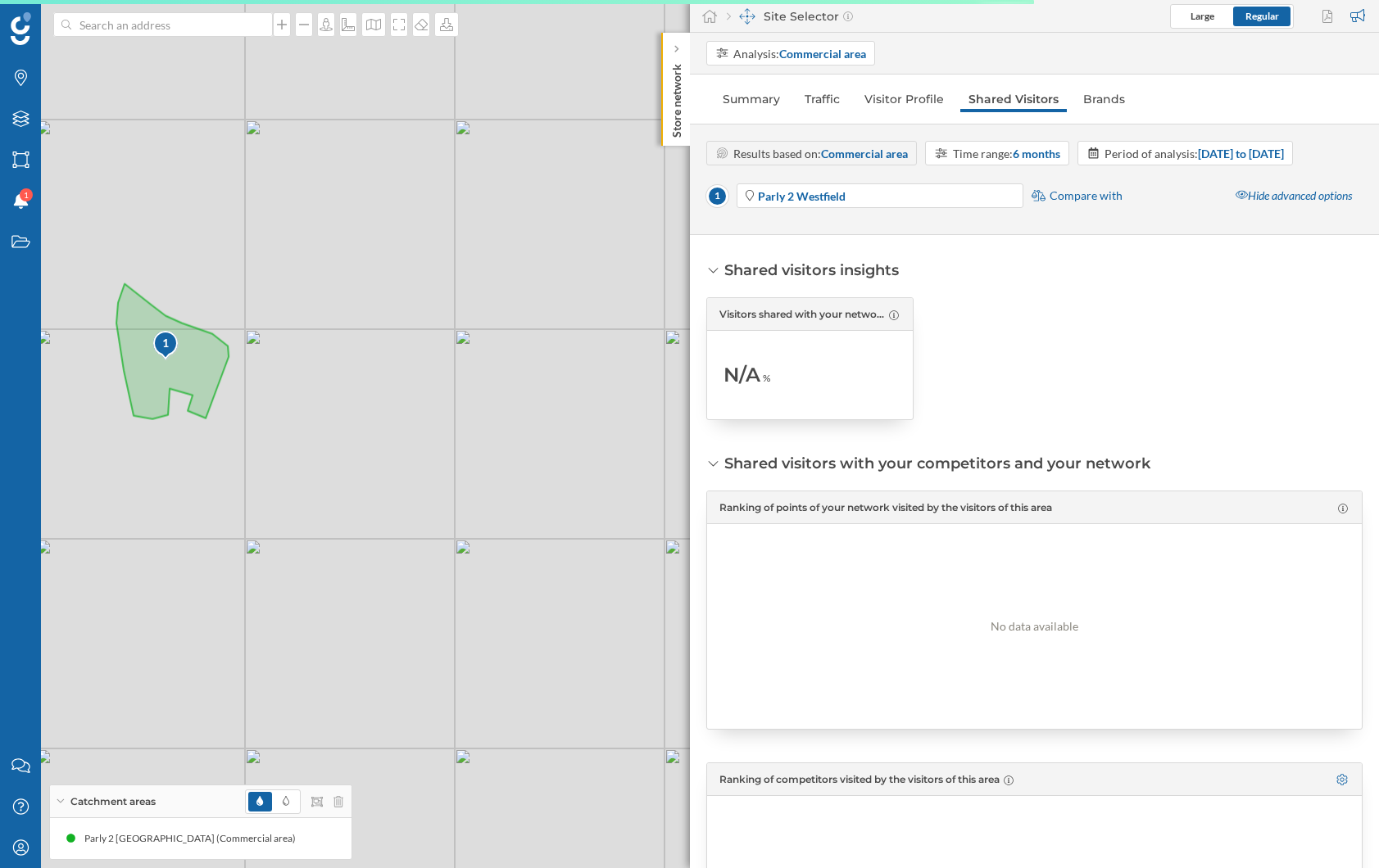
click at [1051, 196] on span "Compare with" at bounding box center [1086, 195] width 73 height 16
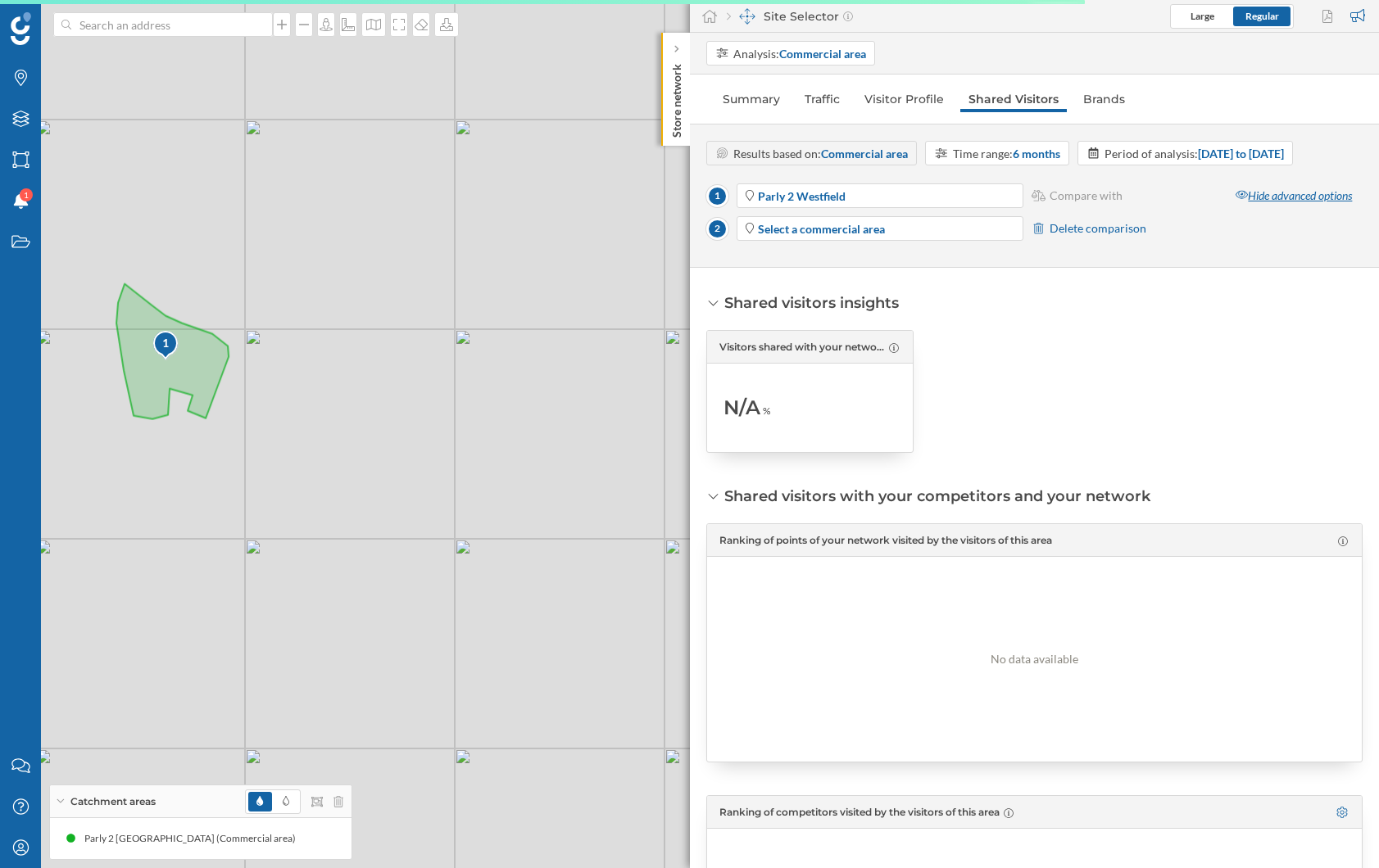
click at [1256, 187] on div "Hide advanced options" at bounding box center [1293, 196] width 138 height 25
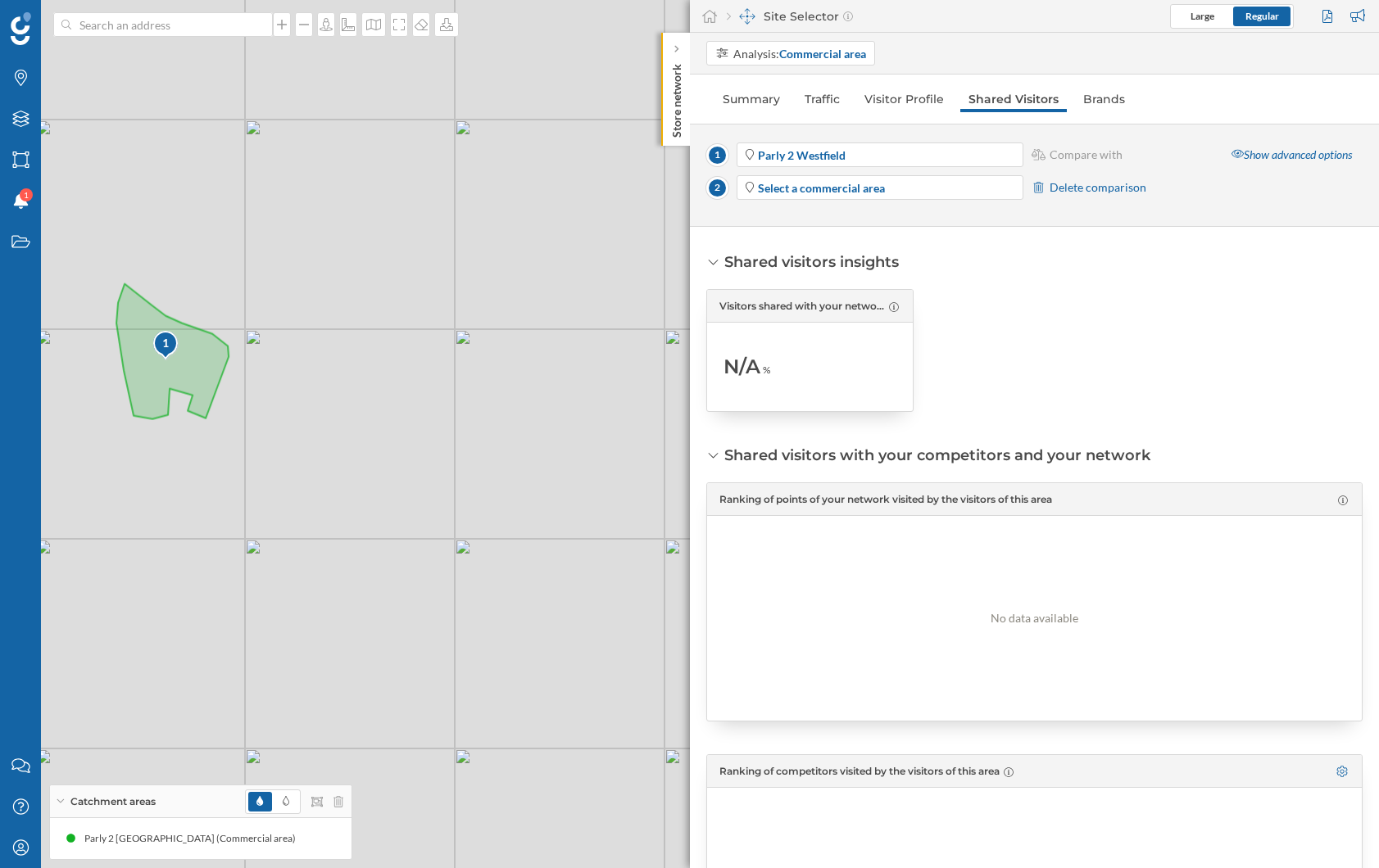
click at [1038, 185] on icon at bounding box center [1039, 187] width 15 height 11
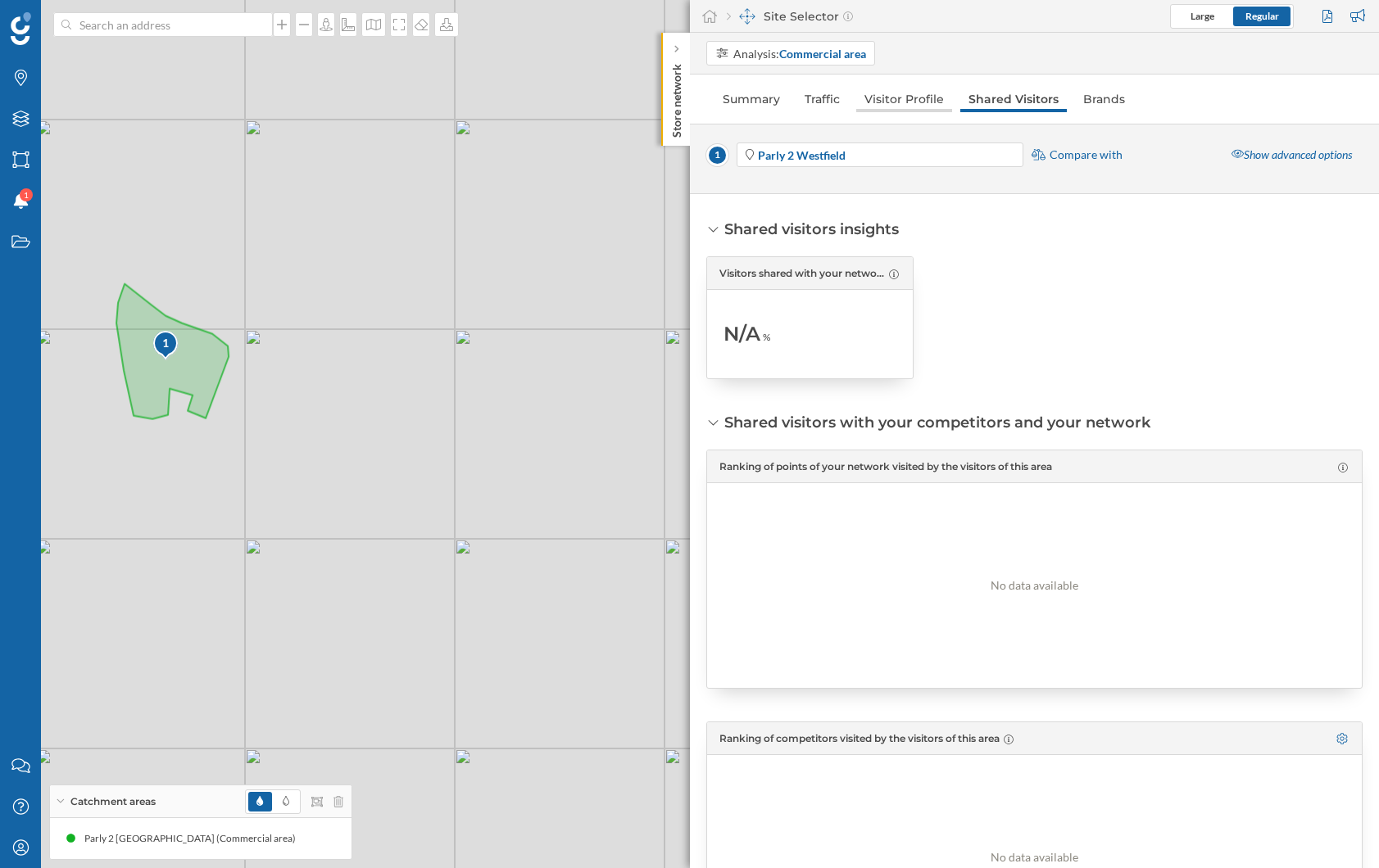
click at [884, 101] on link "Visitor Profile" at bounding box center [903, 99] width 96 height 27
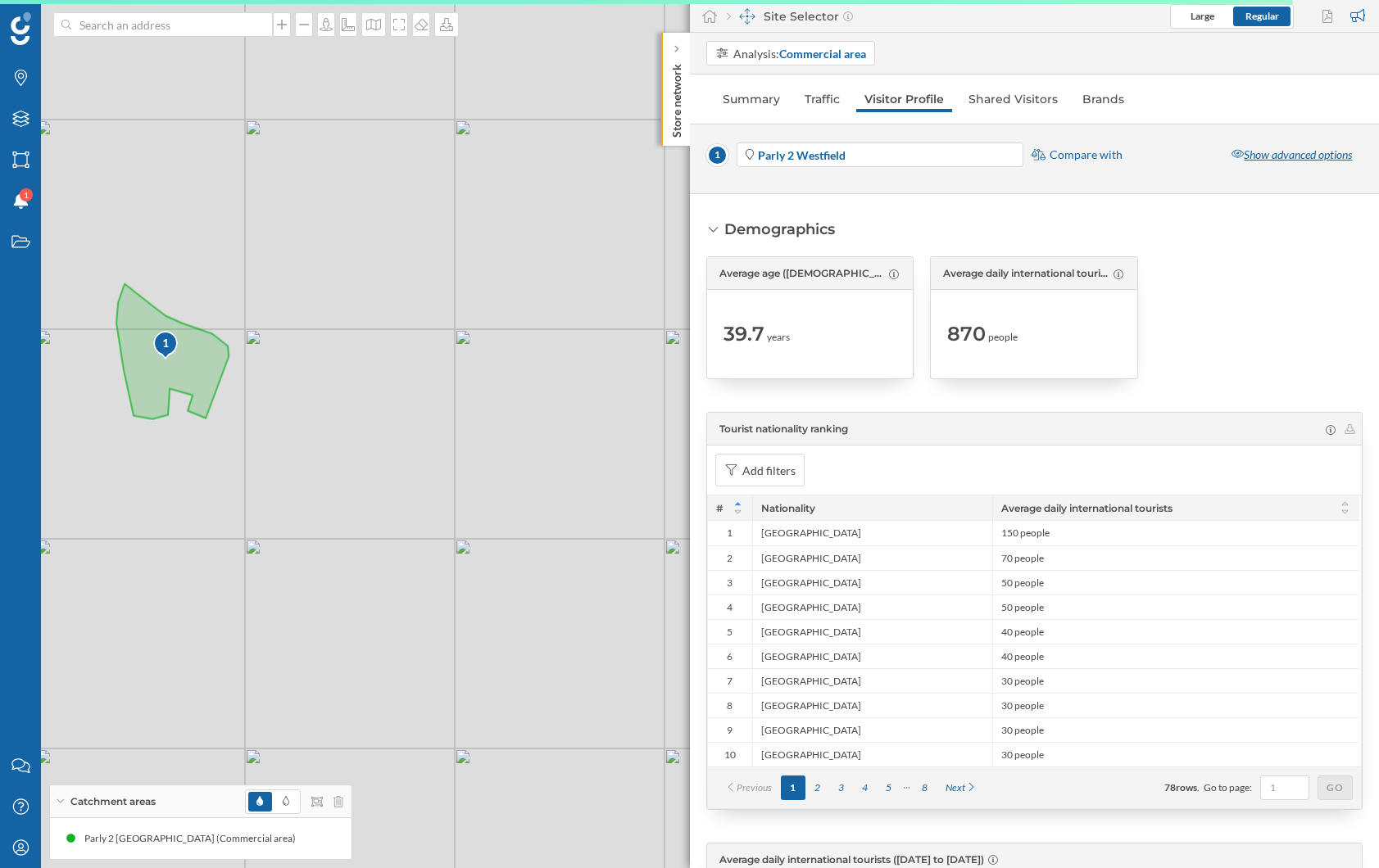
click at [1275, 159] on div "Show advanced options" at bounding box center [1292, 155] width 142 height 25
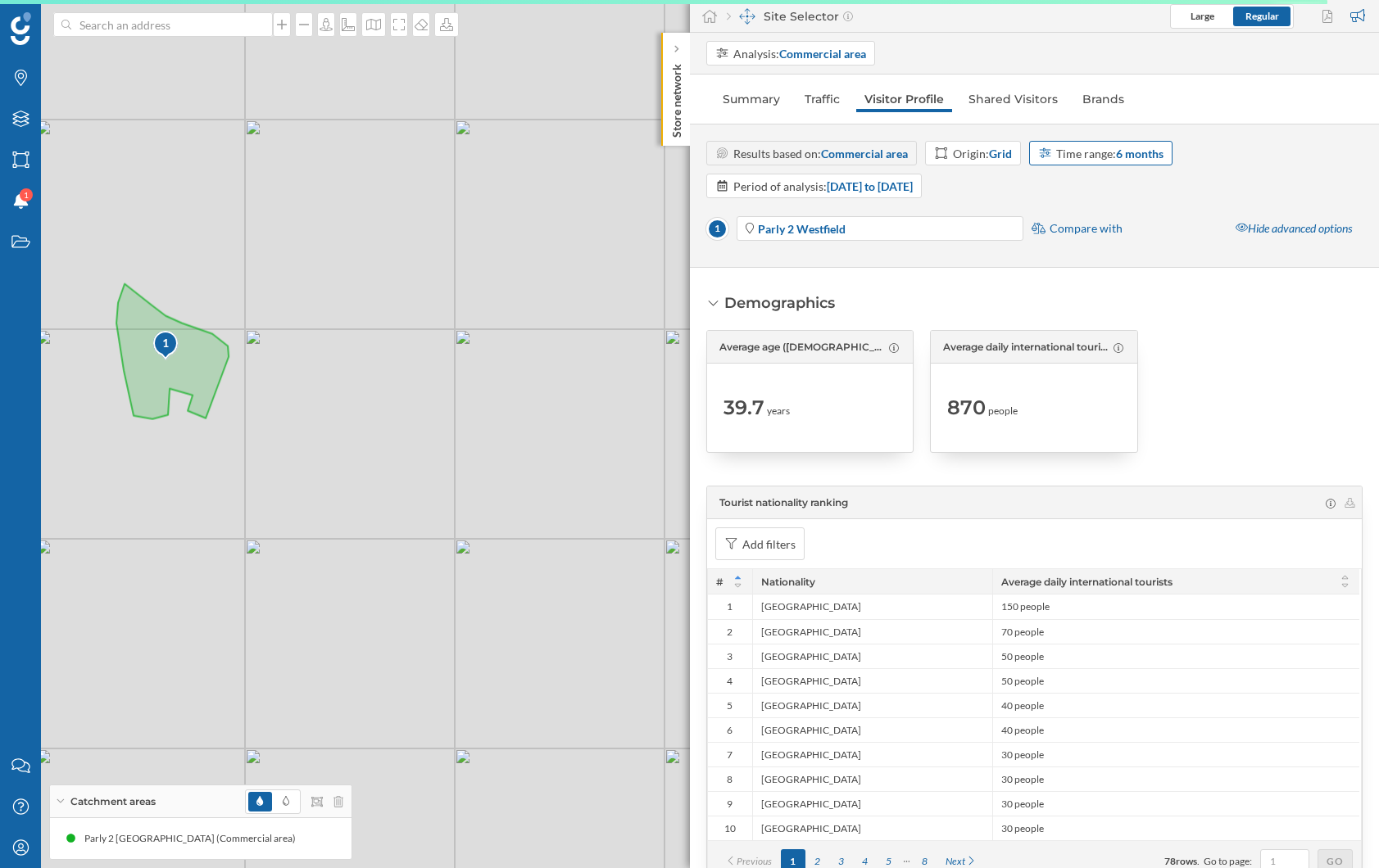
click at [1097, 154] on div "Time range: 6 months" at bounding box center [1110, 153] width 107 height 17
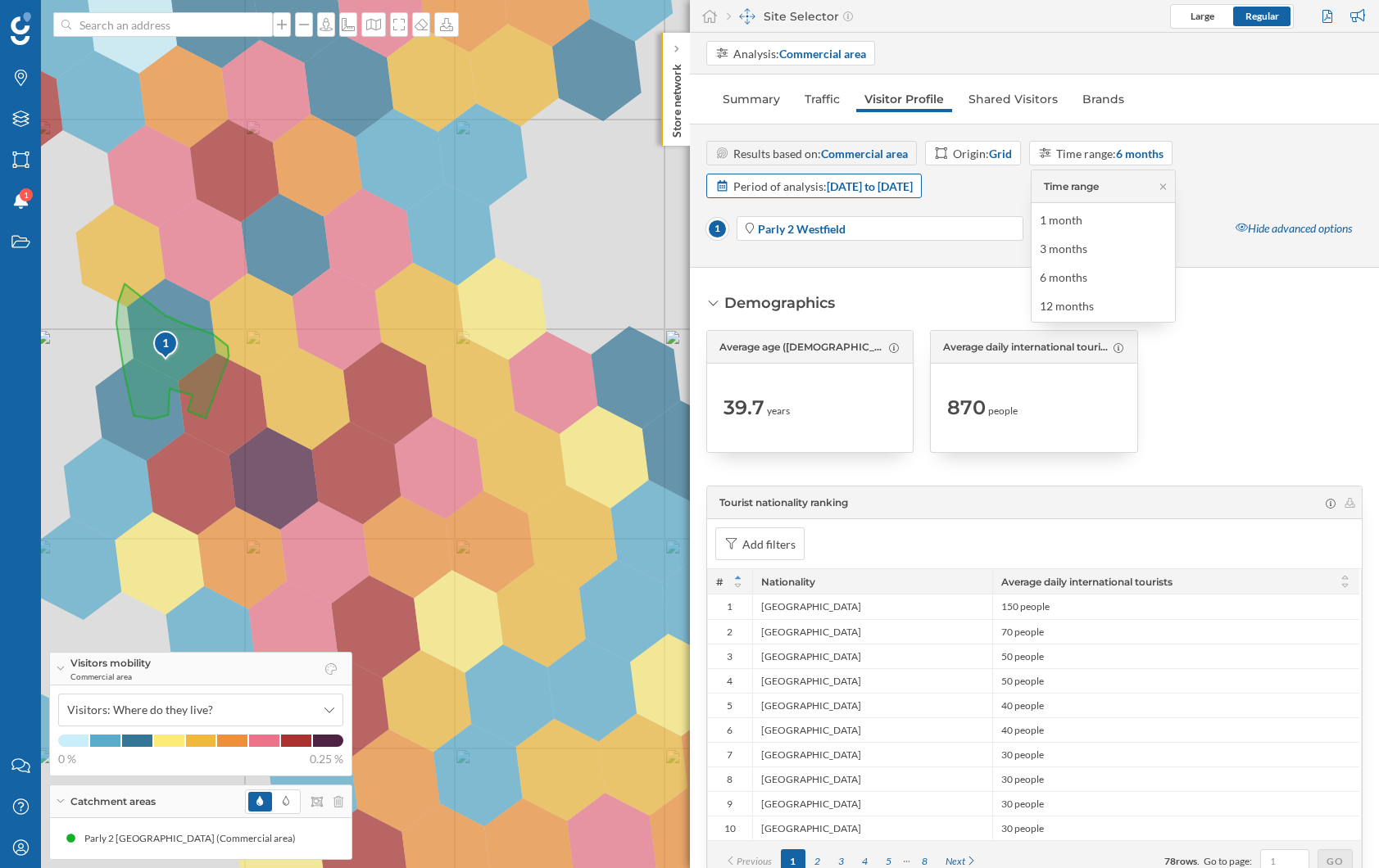
click at [910, 197] on div "Period of analysis: [DATE] to [DATE]" at bounding box center [814, 186] width 216 height 25
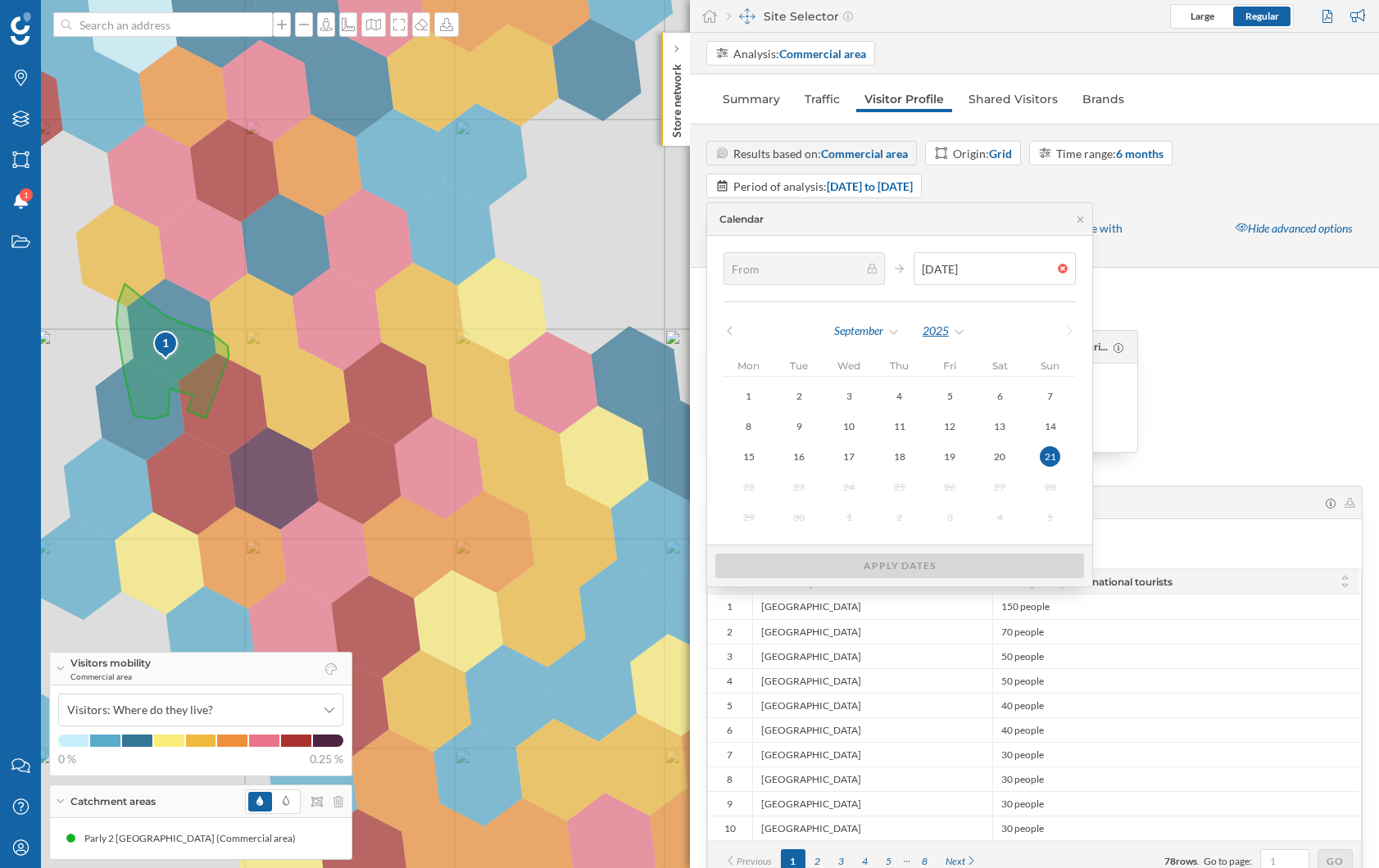
click at [941, 328] on div "2025" at bounding box center [943, 331] width 45 height 25
